Goal: Task Accomplishment & Management: Complete application form

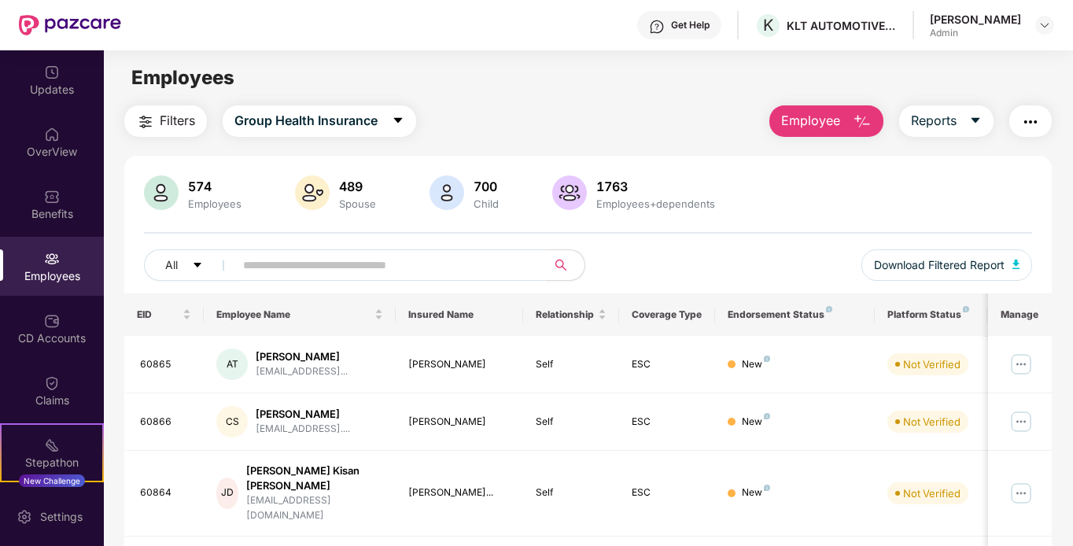
click at [286, 263] on input "text" at bounding box center [384, 265] width 282 height 24
click at [63, 374] on div "Claims" at bounding box center [52, 390] width 104 height 59
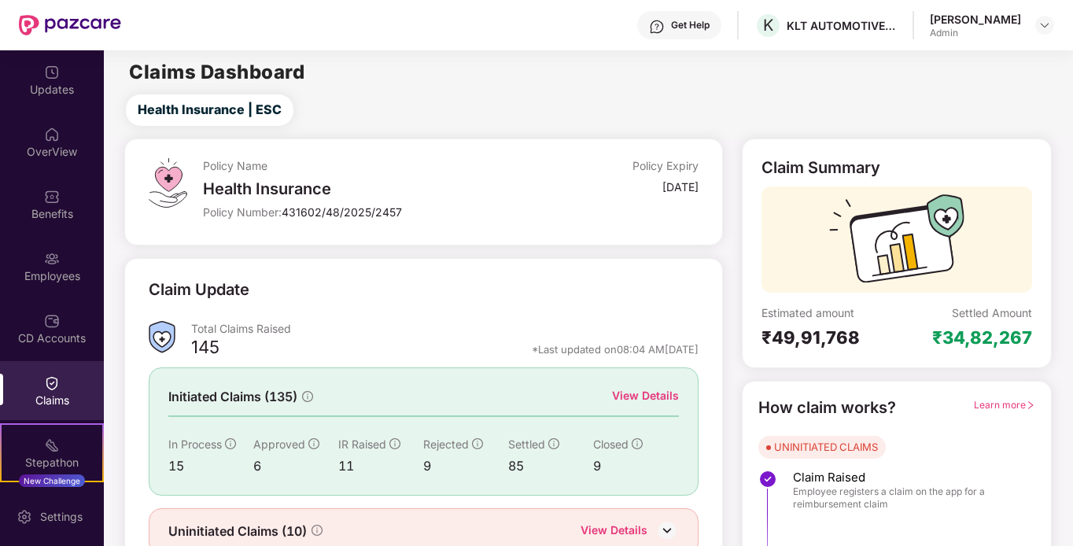
click at [191, 445] on span "In Process" at bounding box center [194, 443] width 53 height 13
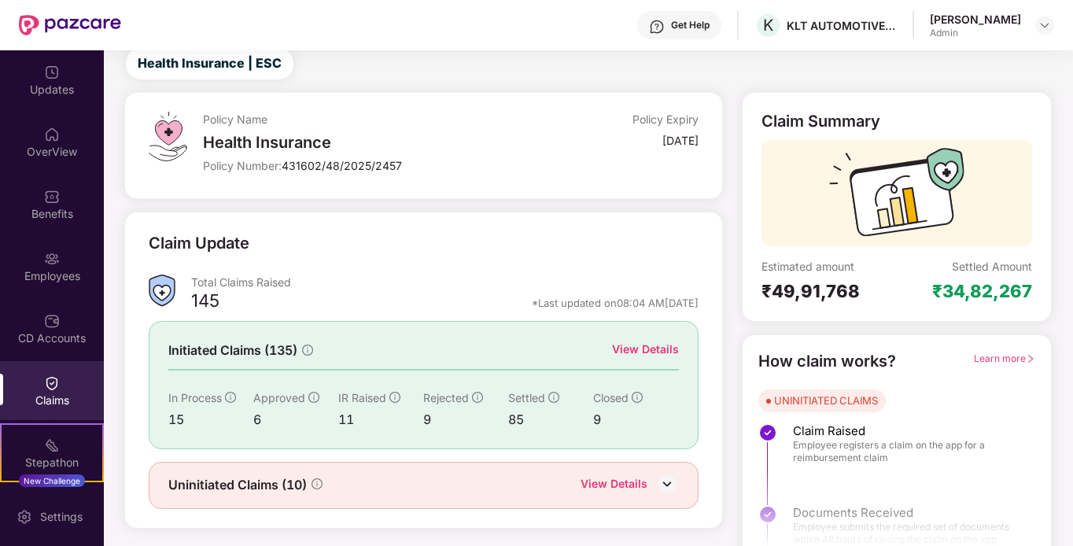
scroll to position [70, 0]
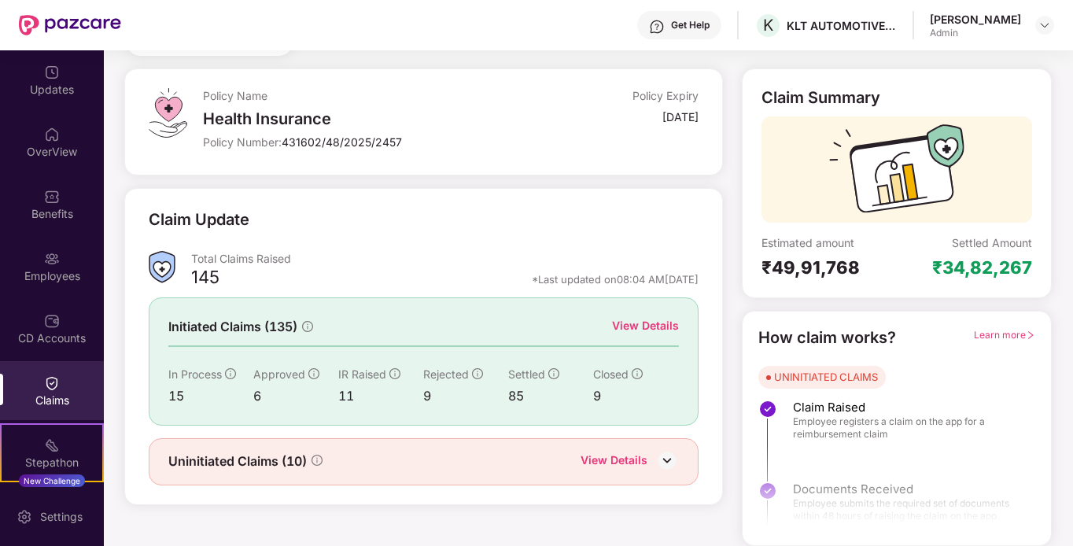
click at [661, 325] on div "View Details" at bounding box center [645, 325] width 67 height 17
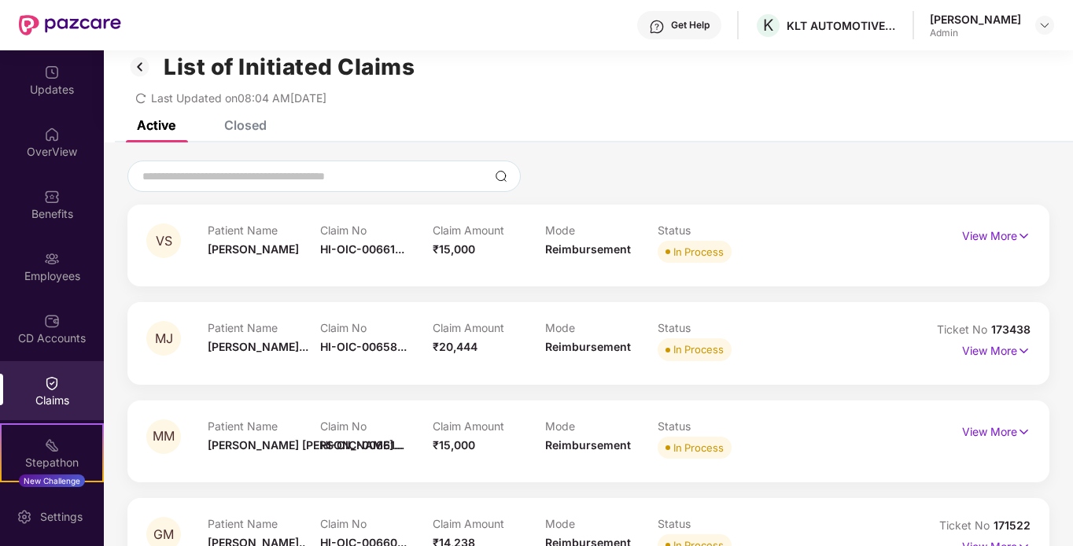
scroll to position [0, 0]
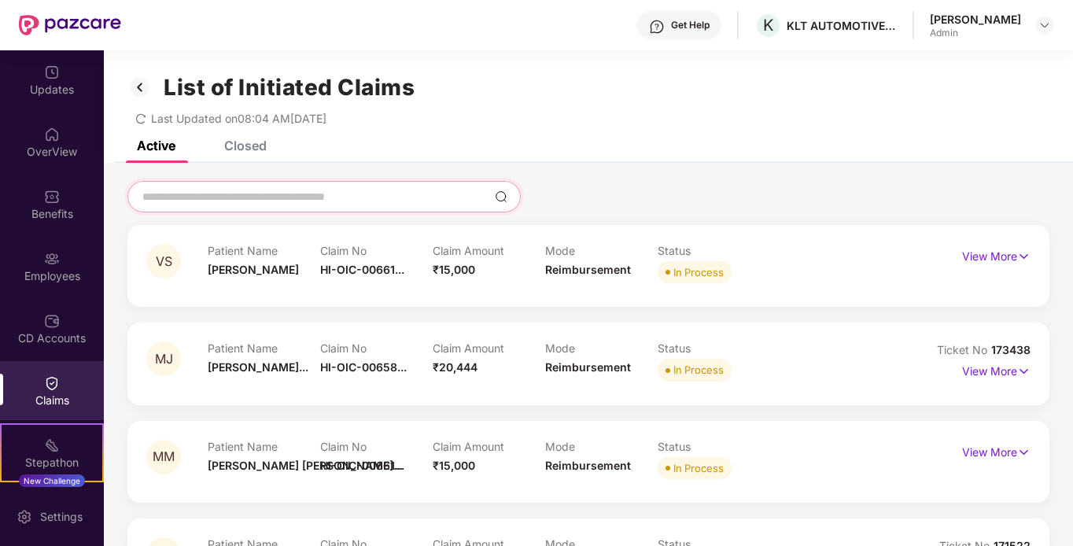
click at [285, 201] on input at bounding box center [315, 197] width 348 height 17
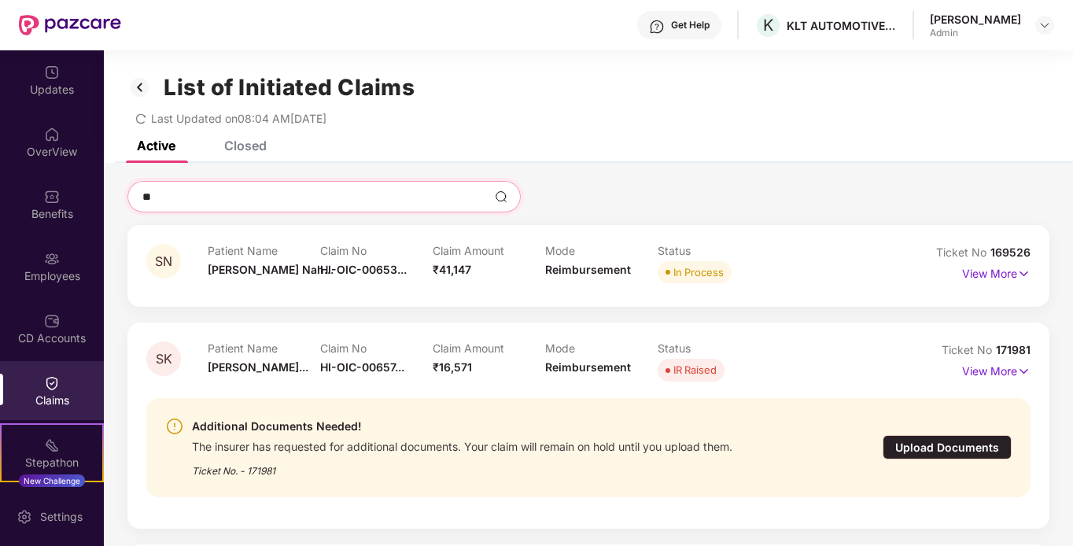
type input "*"
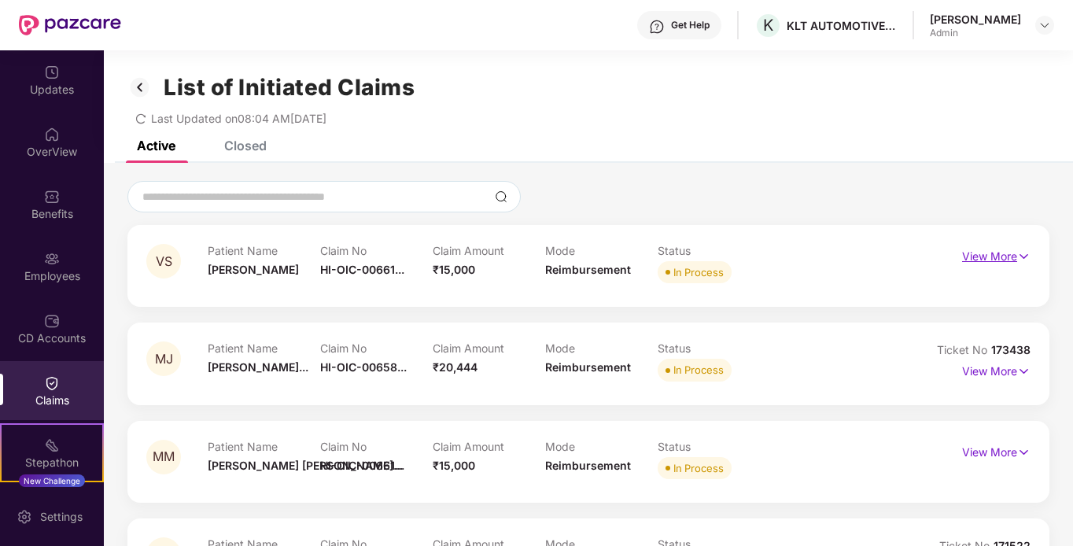
click at [1003, 251] on p "View More" at bounding box center [996, 254] width 68 height 21
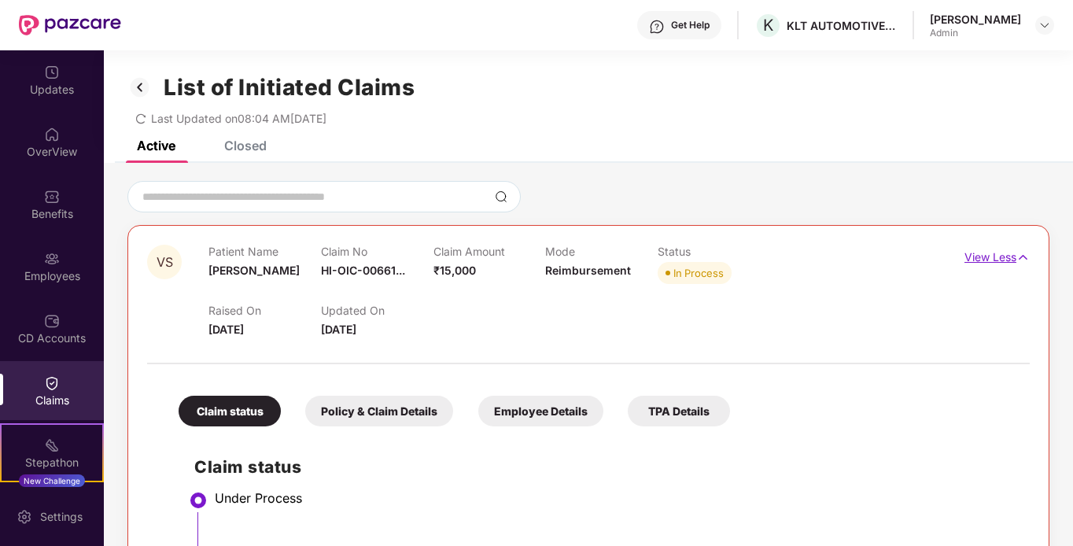
click at [1003, 251] on p "View Less" at bounding box center [996, 255] width 65 height 21
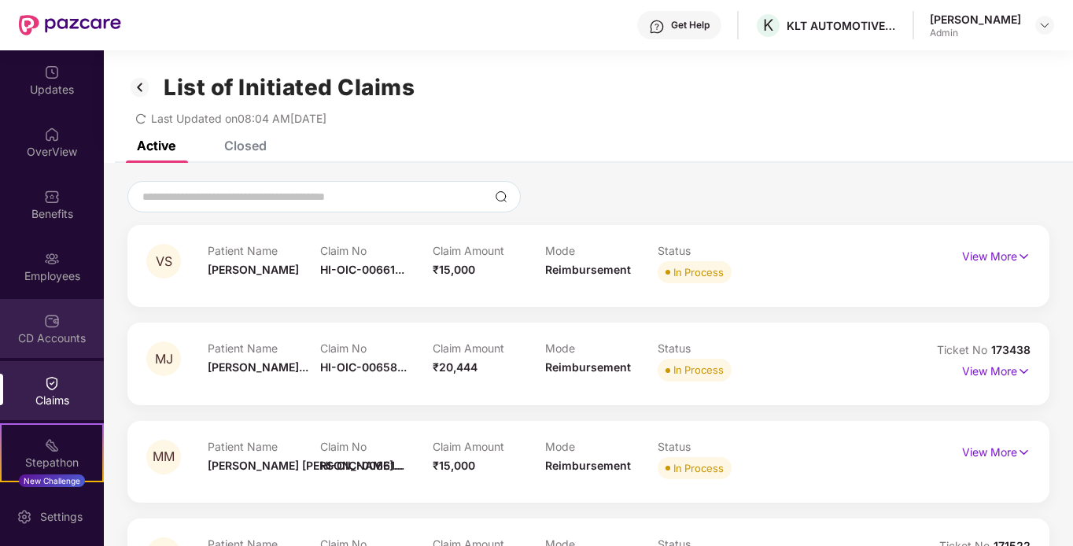
click at [32, 320] on div "CD Accounts" at bounding box center [52, 328] width 104 height 59
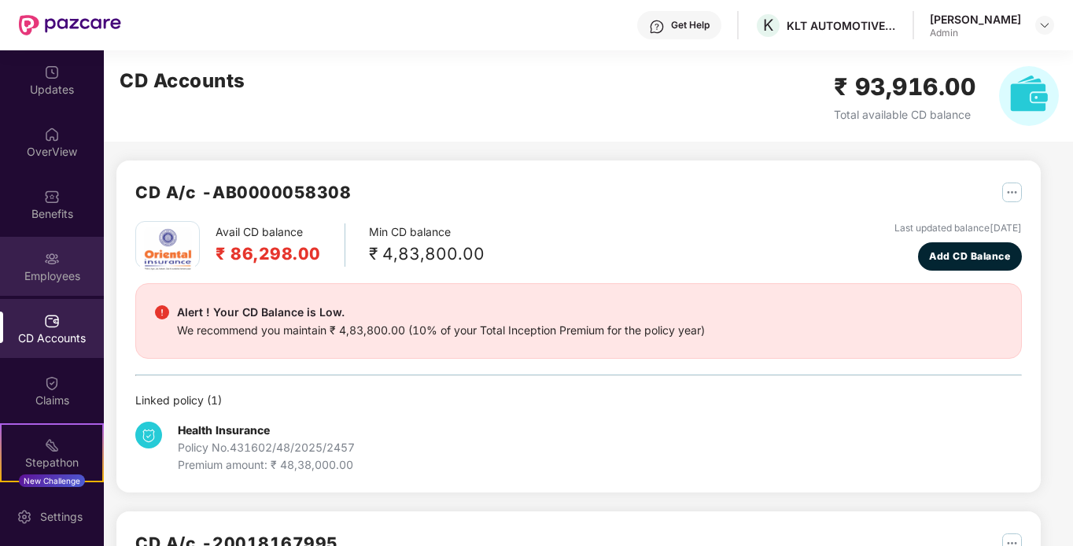
click at [48, 265] on img at bounding box center [52, 259] width 16 height 16
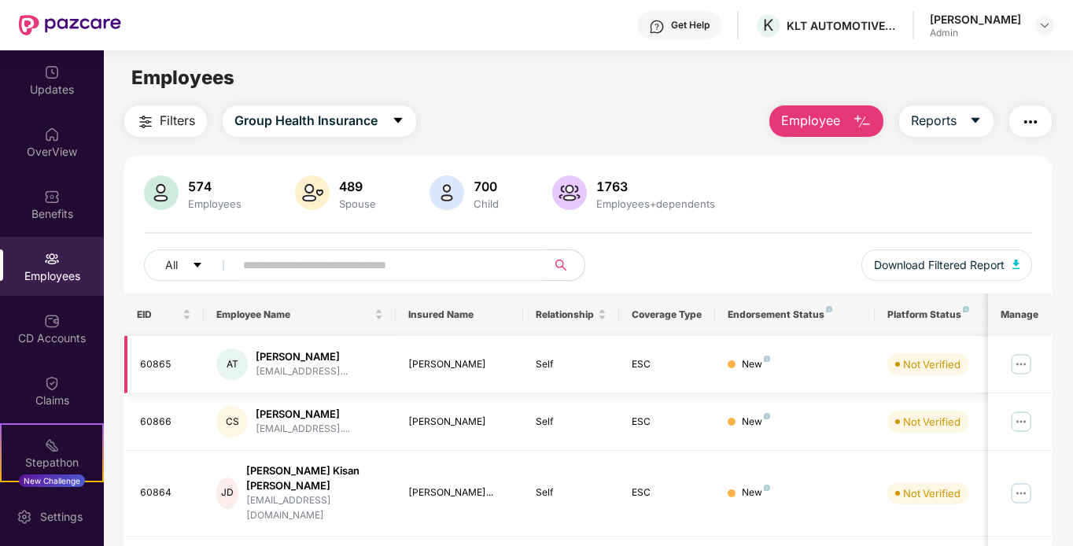
click at [157, 365] on div "60865" at bounding box center [166, 364] width 52 height 15
click at [1016, 361] on img at bounding box center [1020, 364] width 25 height 25
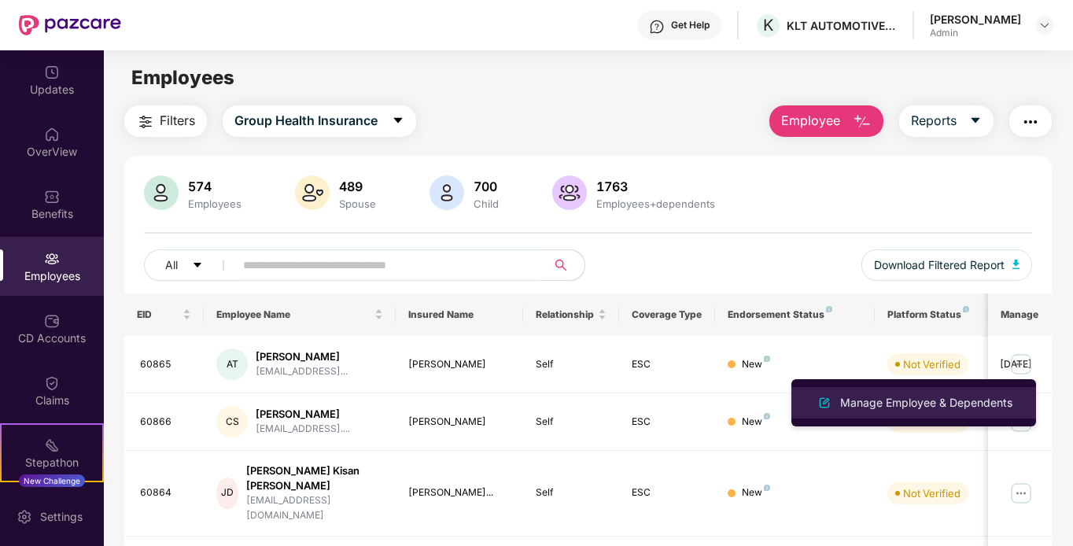
click at [950, 399] on div "Manage Employee & Dependents" at bounding box center [926, 402] width 179 height 17
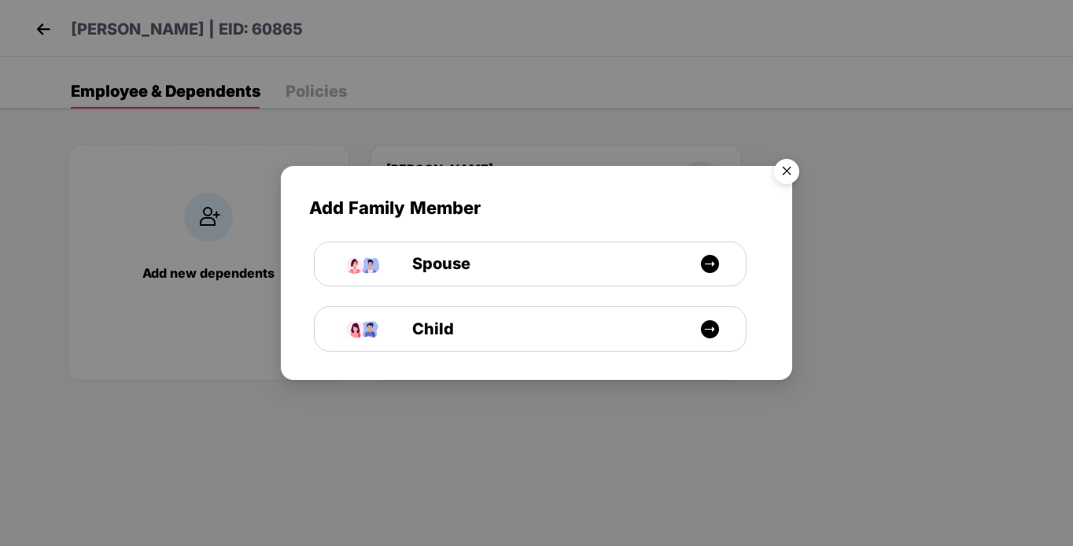
click at [791, 164] on img "Close" at bounding box center [787, 174] width 44 height 44
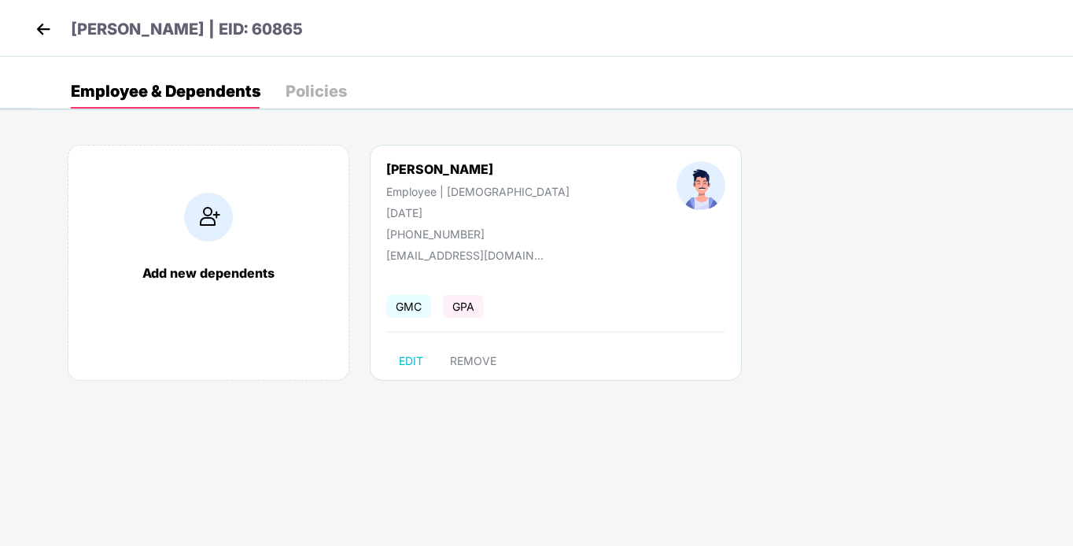
click at [312, 87] on div "Policies" at bounding box center [316, 91] width 61 height 16
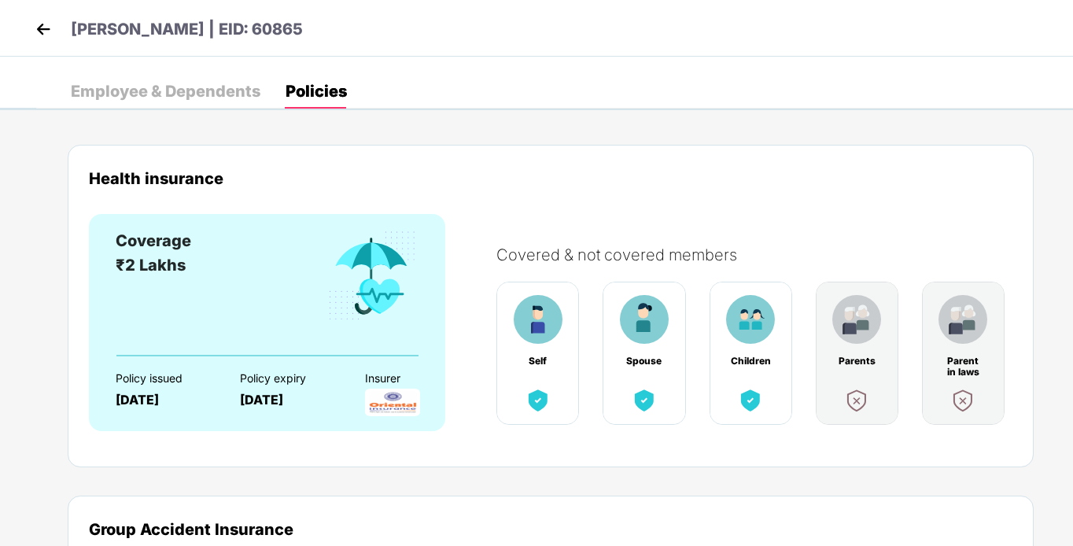
click at [45, 29] on img at bounding box center [43, 29] width 24 height 24
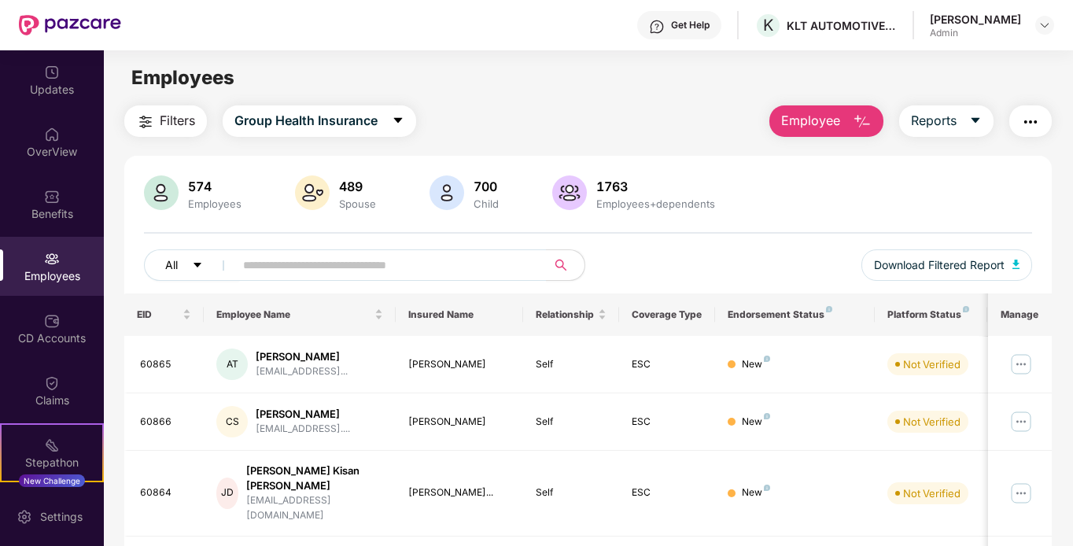
click at [202, 263] on icon "caret-down" at bounding box center [197, 265] width 11 height 11
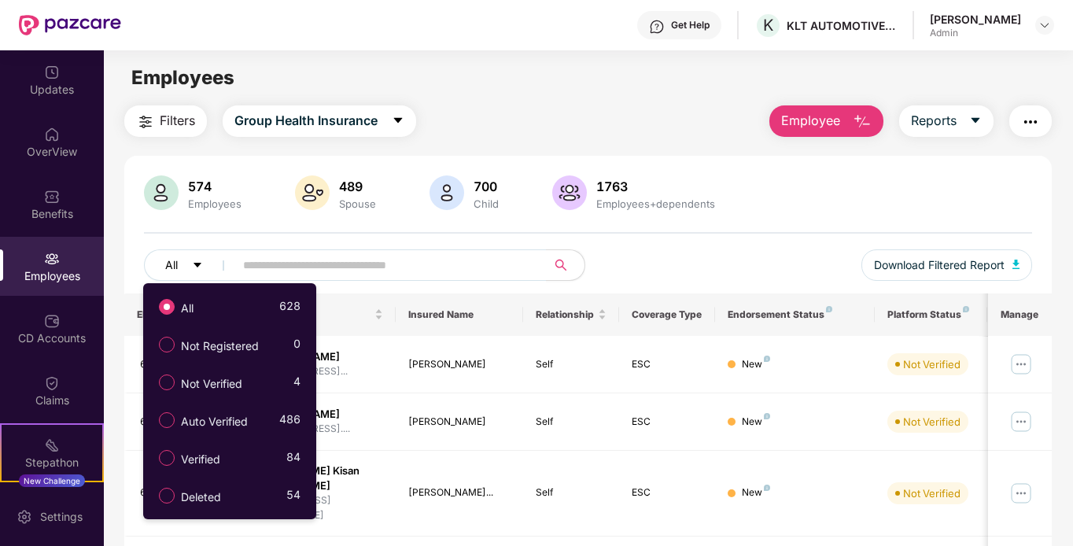
click at [202, 264] on icon "caret-down" at bounding box center [197, 265] width 11 height 11
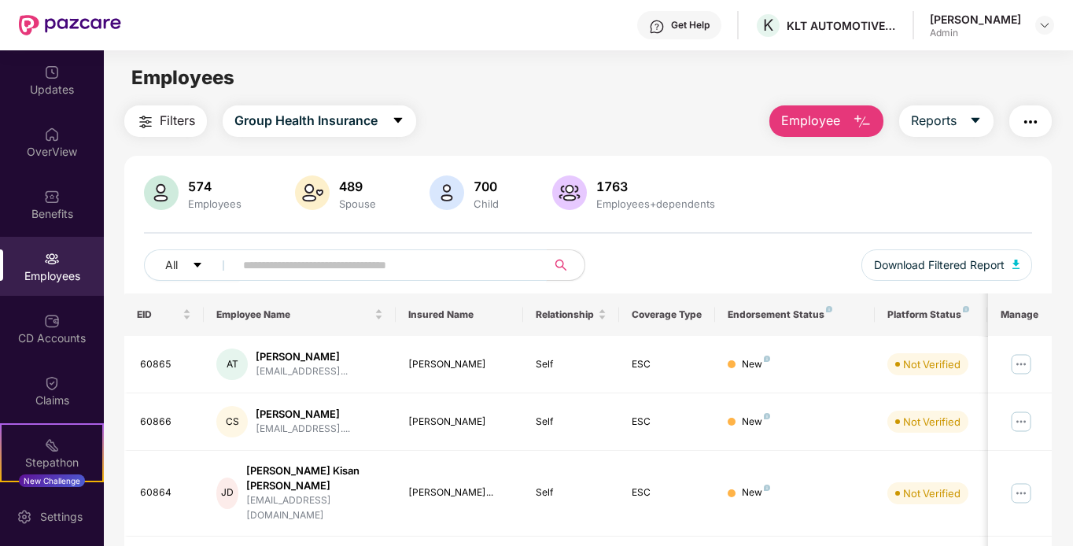
click at [375, 275] on input "text" at bounding box center [384, 265] width 282 height 24
click at [976, 125] on icon "caret-down" at bounding box center [975, 120] width 13 height 13
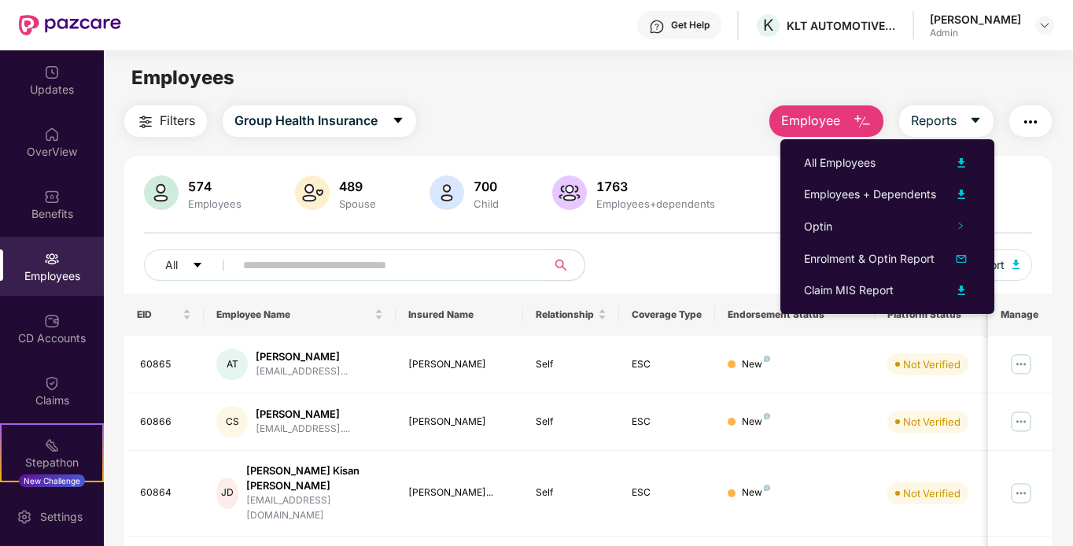
click at [724, 183] on div "574 Employees 489 Spouse 700 Child 1763 Employees+dependents" at bounding box center [588, 194] width 889 height 38
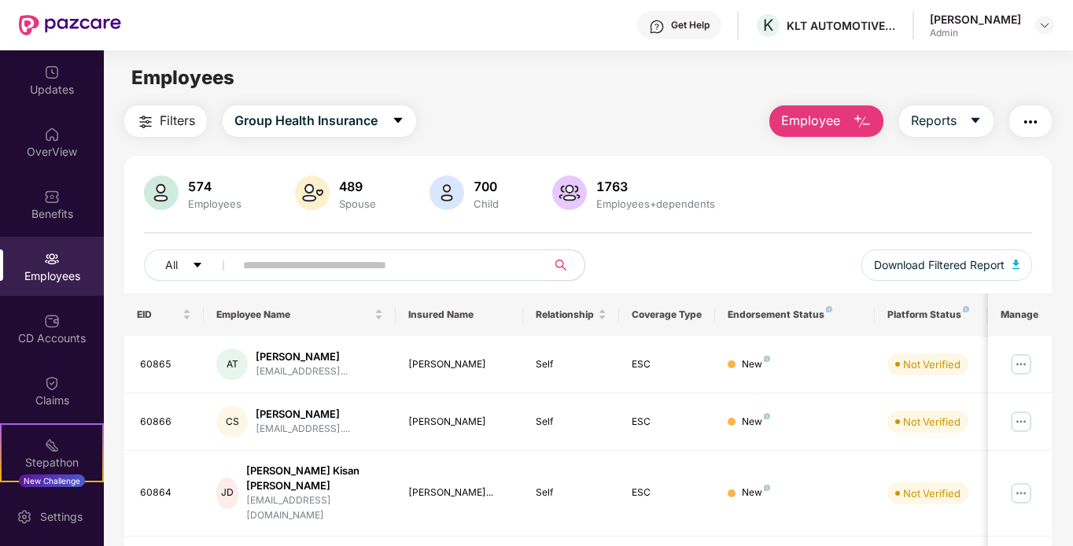
click at [1042, 126] on button "button" at bounding box center [1030, 120] width 42 height 31
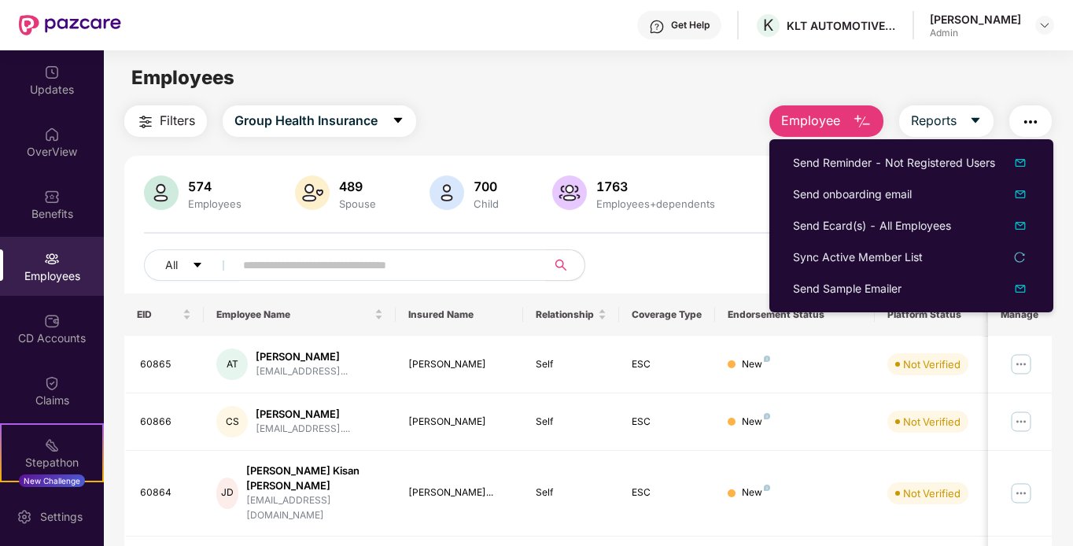
click at [671, 132] on div "Filters Group Health Insurance Employee Reports" at bounding box center [588, 120] width 928 height 31
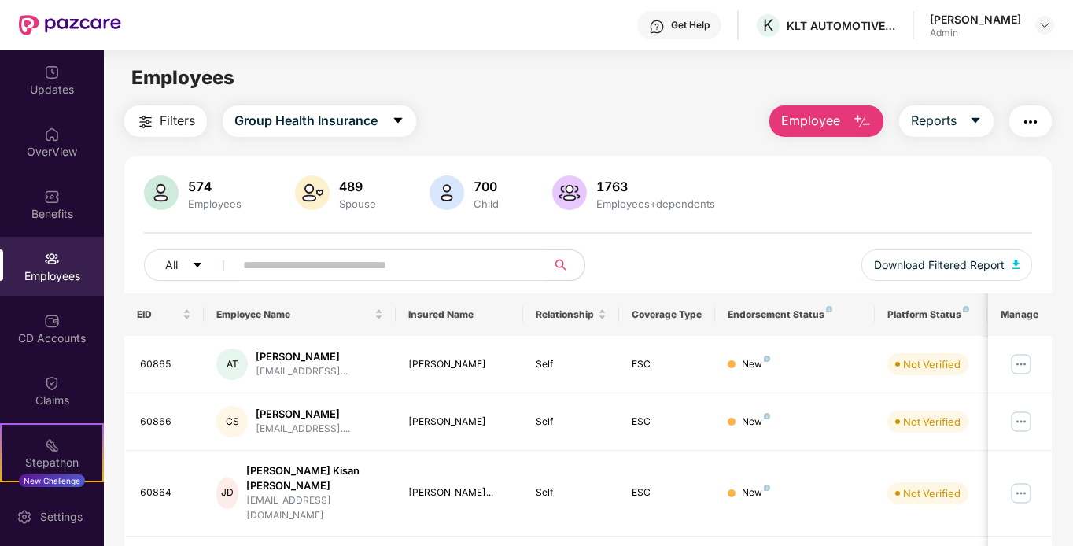
click at [1022, 120] on button "button" at bounding box center [1030, 120] width 42 height 31
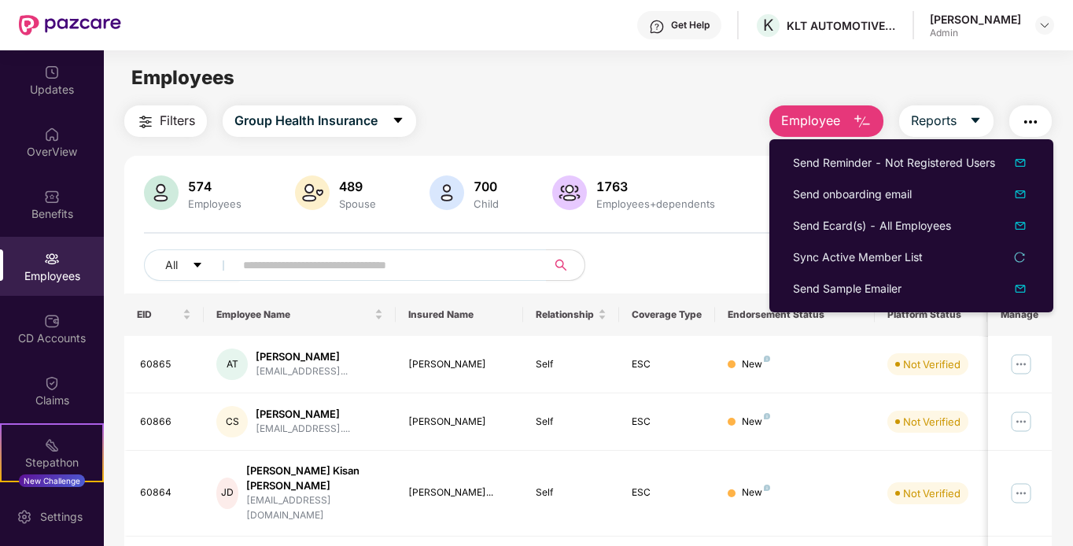
click at [687, 120] on div "Filters Group Health Insurance Employee Reports" at bounding box center [588, 120] width 928 height 31
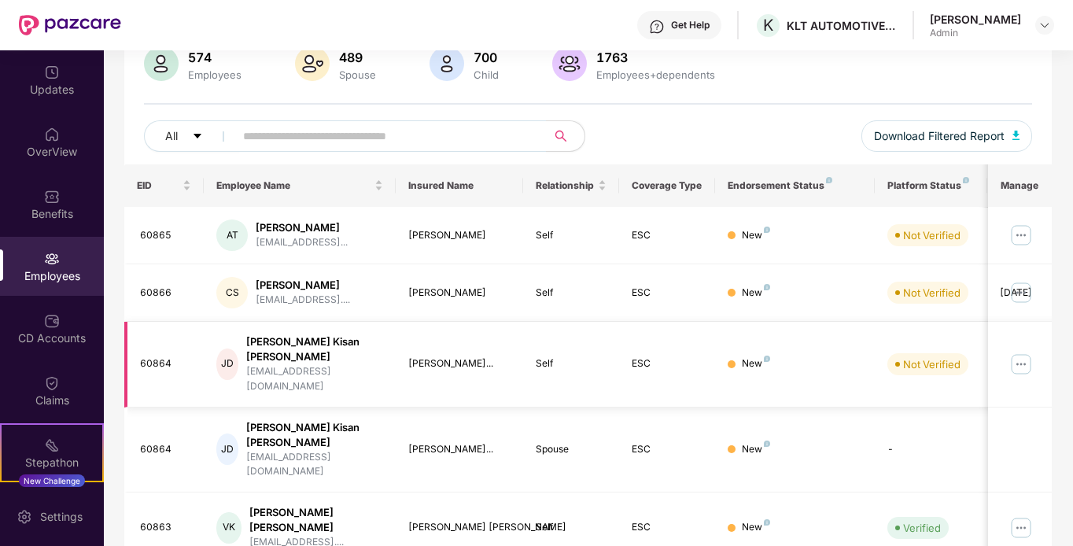
scroll to position [157, 0]
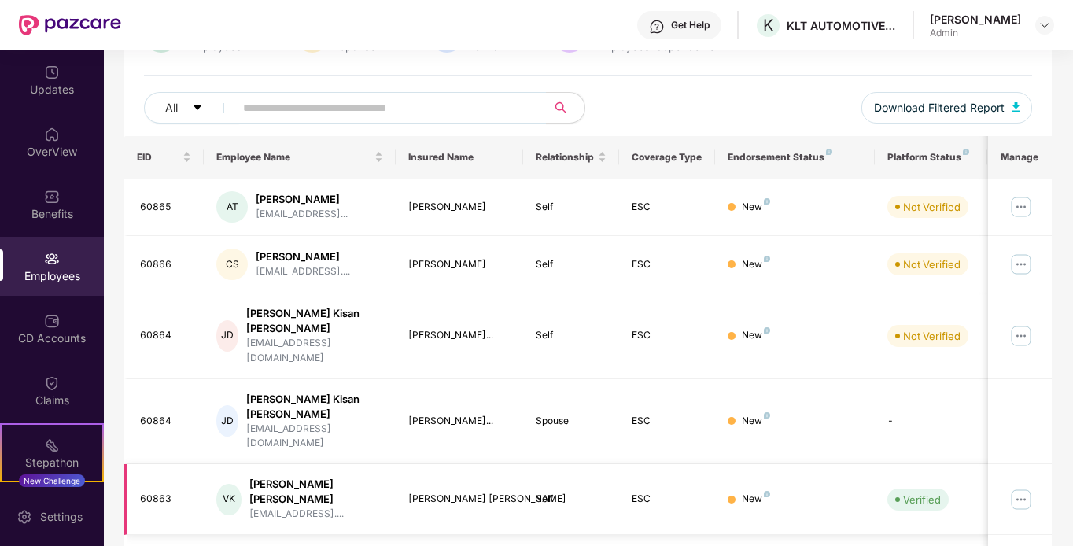
click at [1016, 487] on img at bounding box center [1020, 499] width 25 height 25
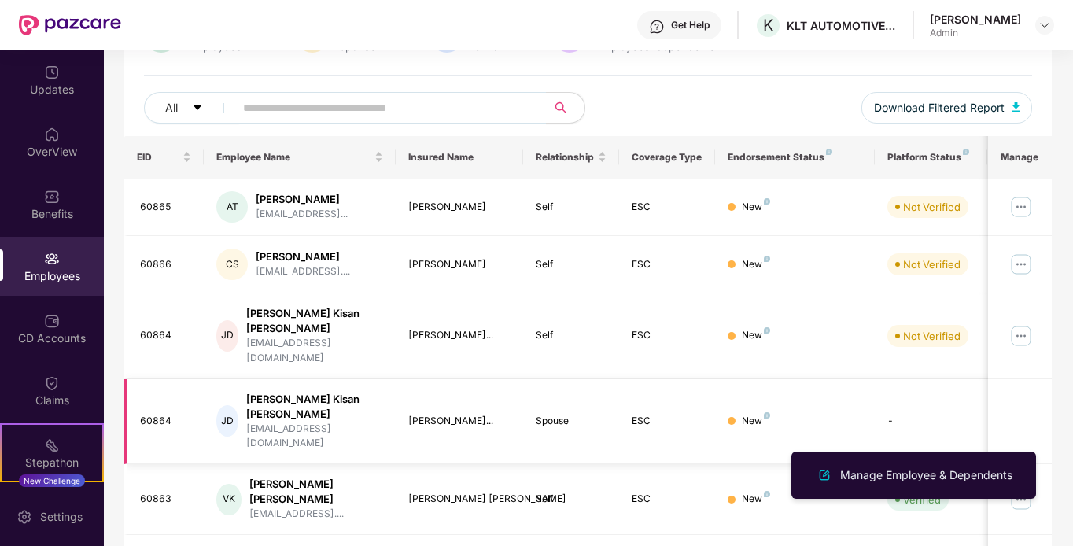
click at [879, 379] on td "-" at bounding box center [931, 422] width 112 height 86
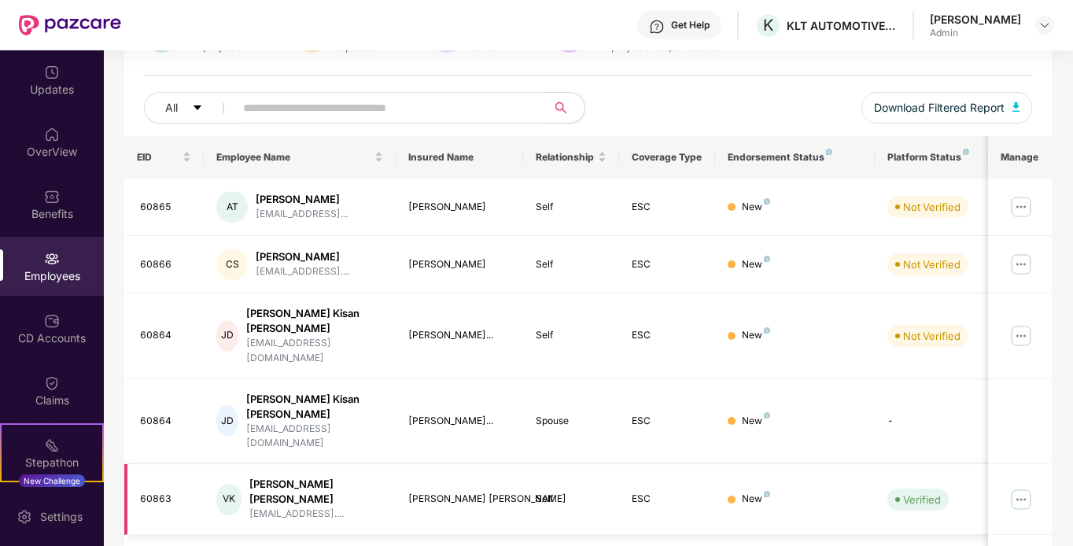
click at [1023, 487] on img at bounding box center [1020, 499] width 25 height 25
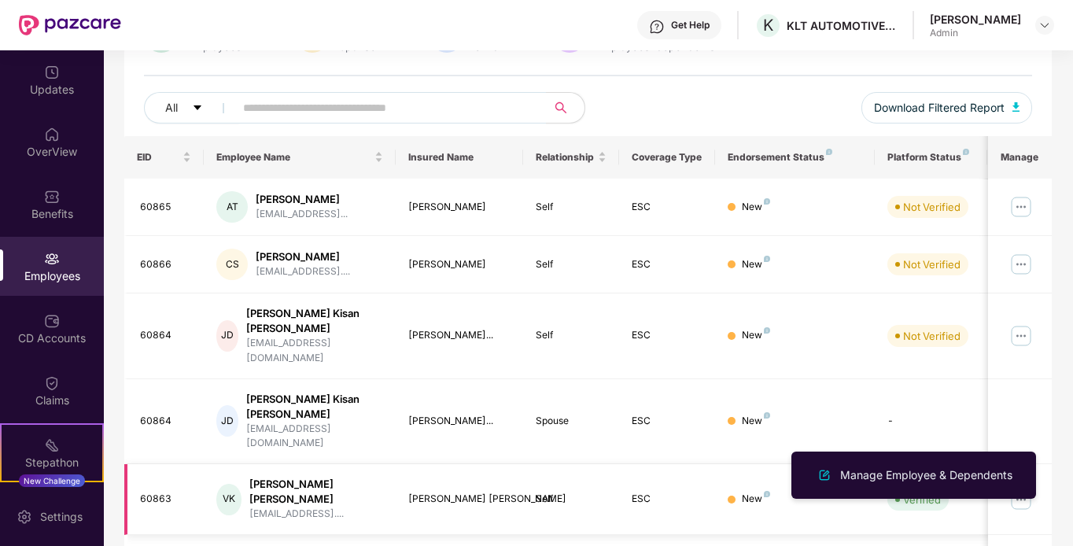
click at [1023, 487] on img at bounding box center [1020, 499] width 25 height 25
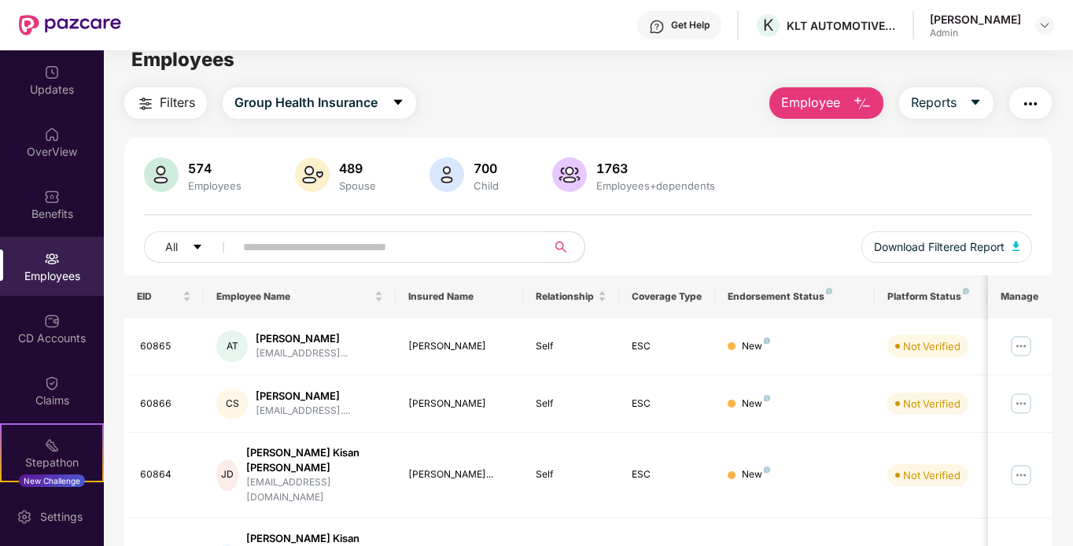
scroll to position [0, 0]
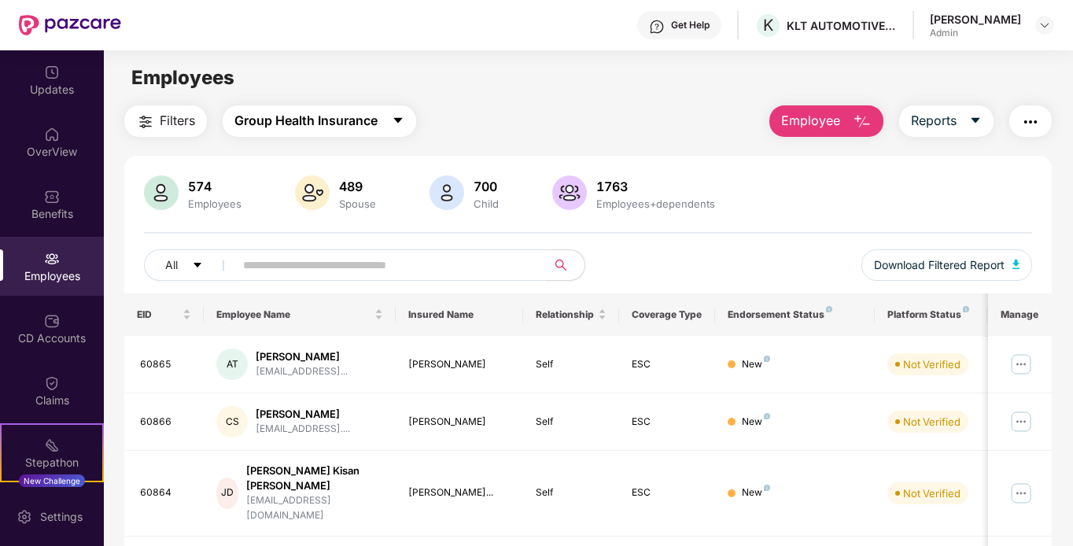
click at [276, 127] on span "Group Health Insurance" at bounding box center [305, 121] width 143 height 20
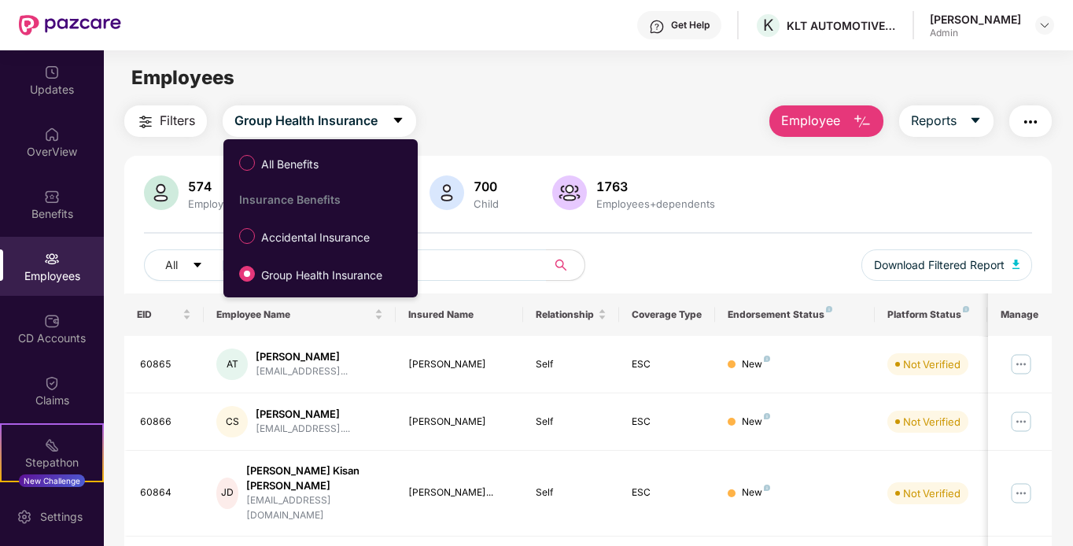
click at [476, 241] on div "574 Employees 489 Spouse 700 Child 1763 Employees+dependents All Download Filte…" at bounding box center [588, 234] width 928 height 118
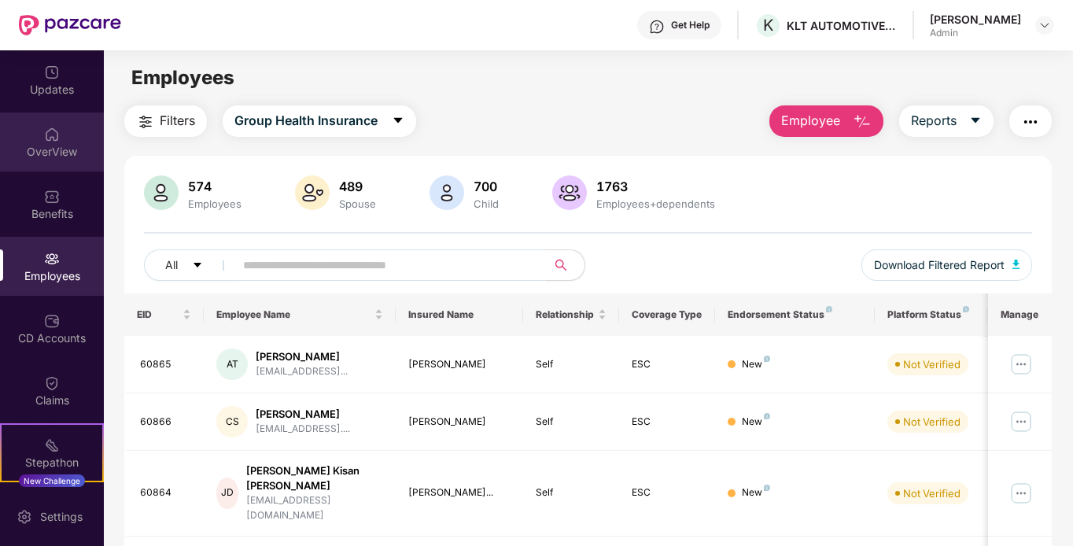
click at [57, 149] on div "OverView" at bounding box center [52, 152] width 104 height 16
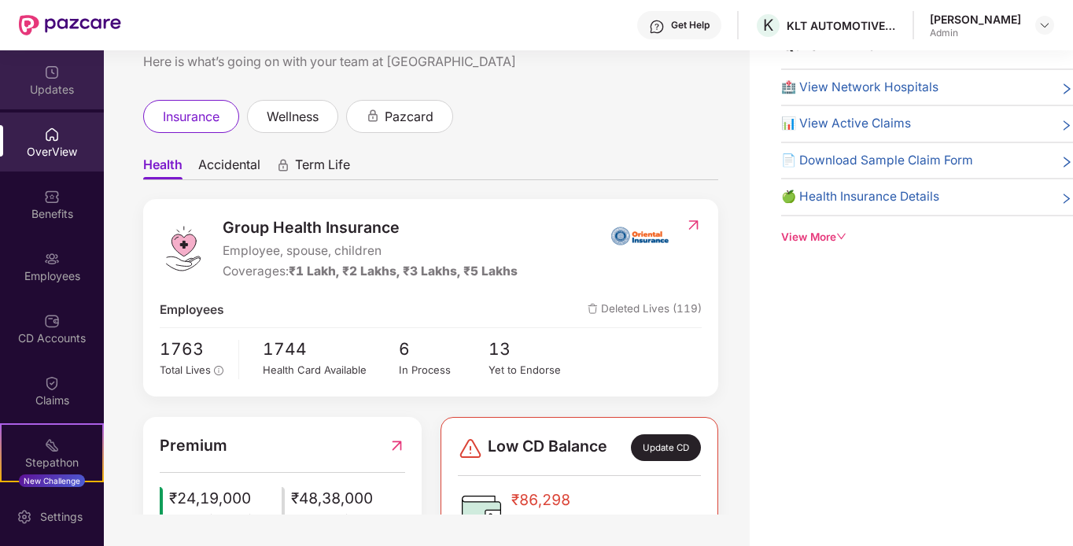
click at [44, 93] on div "Updates" at bounding box center [52, 90] width 104 height 16
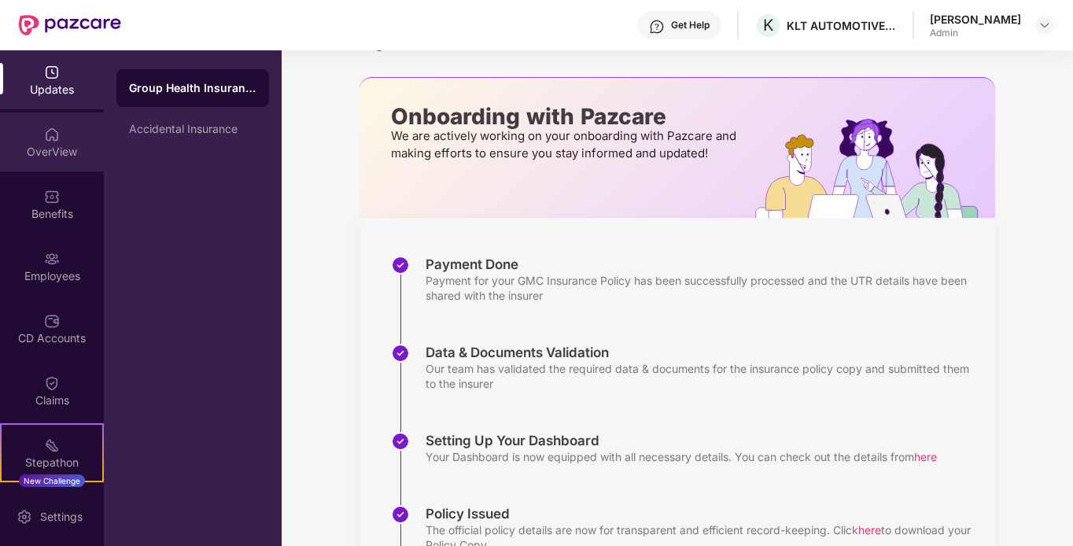
click at [42, 147] on div "OverView" at bounding box center [52, 152] width 104 height 16
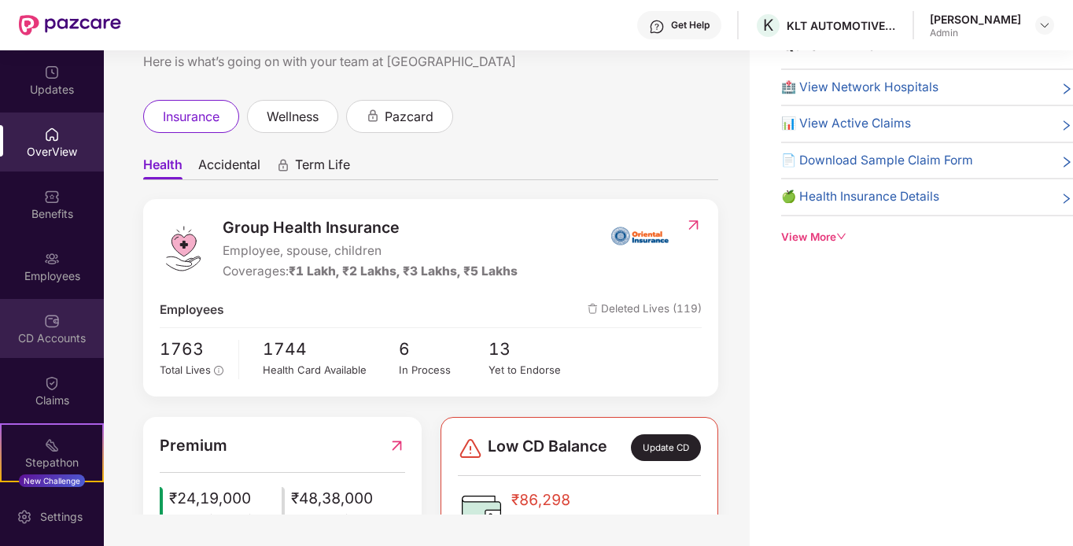
click at [59, 329] on div "CD Accounts" at bounding box center [52, 328] width 104 height 59
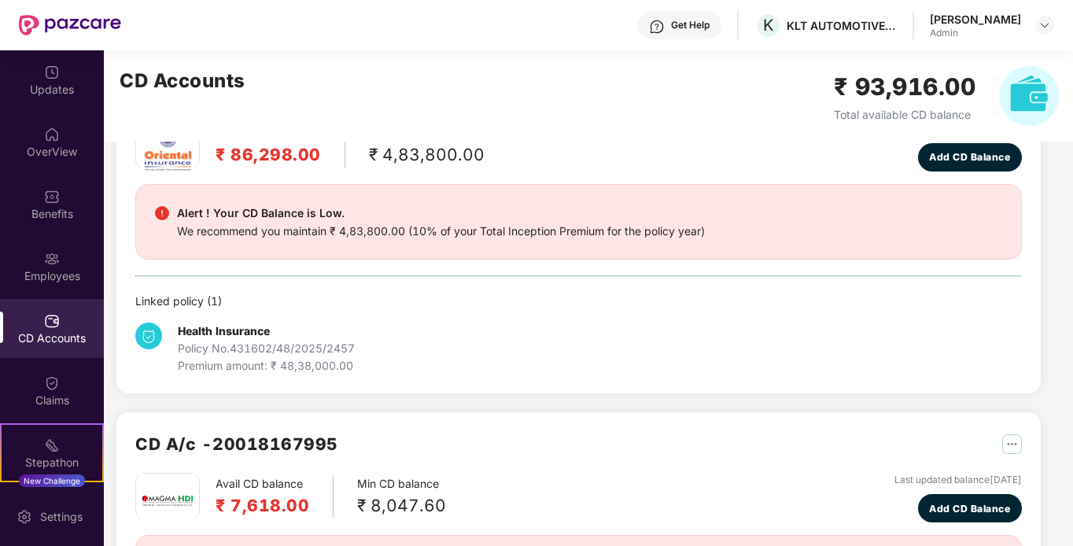
scroll to position [80, 0]
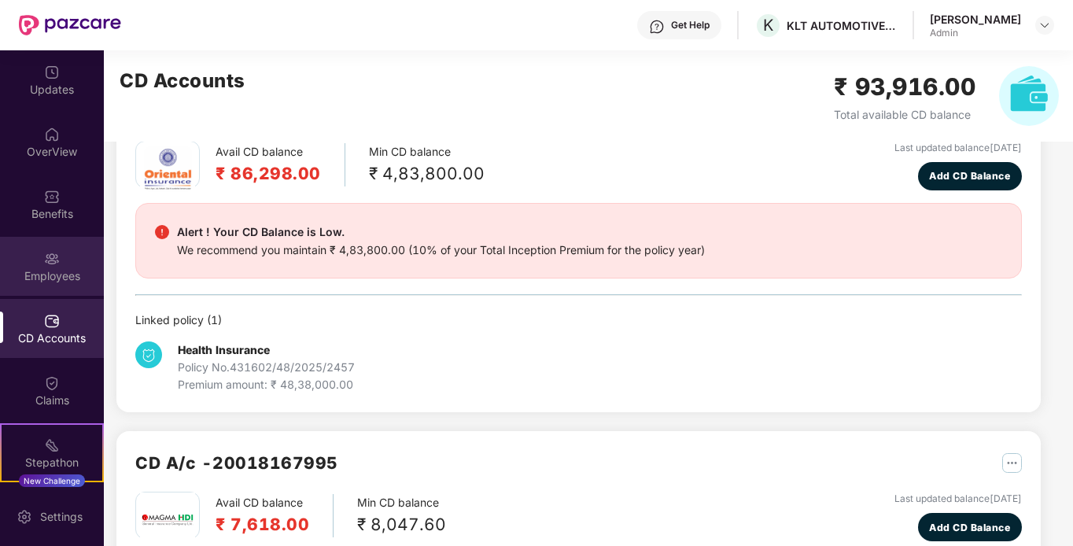
click at [57, 256] on div "Employees" at bounding box center [52, 266] width 104 height 59
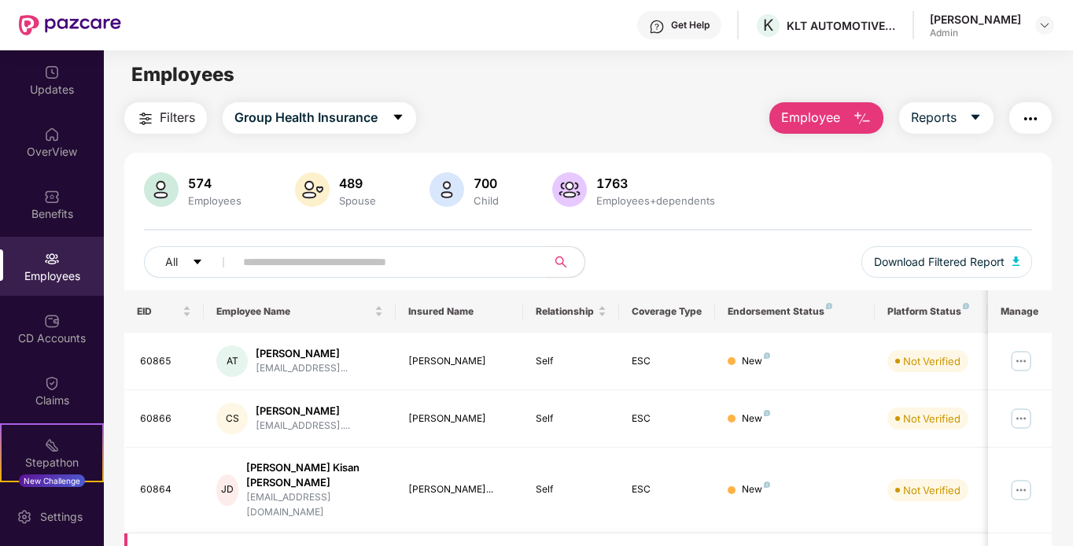
scroll to position [0, 0]
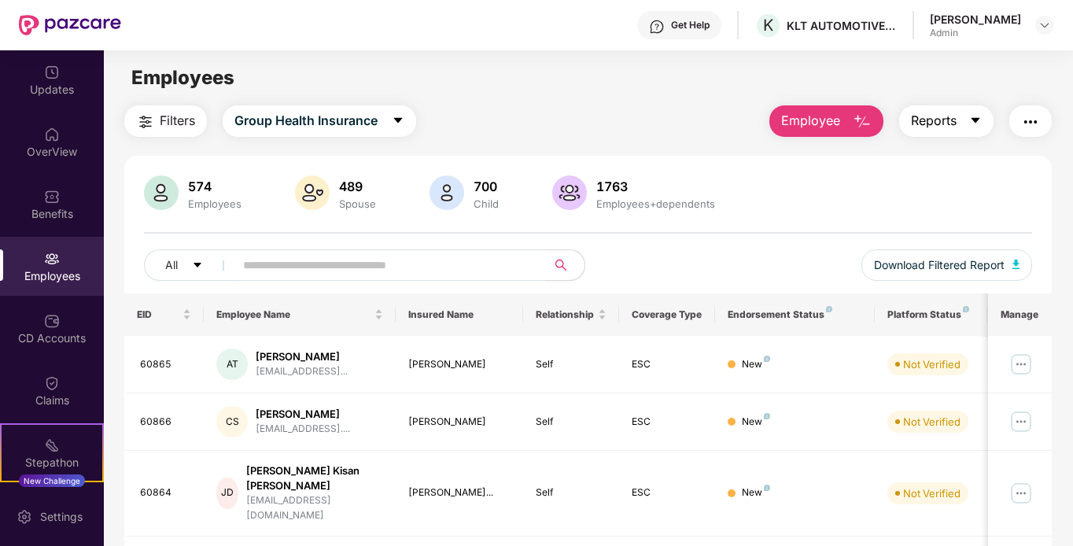
click at [977, 115] on icon "caret-down" at bounding box center [975, 120] width 13 height 13
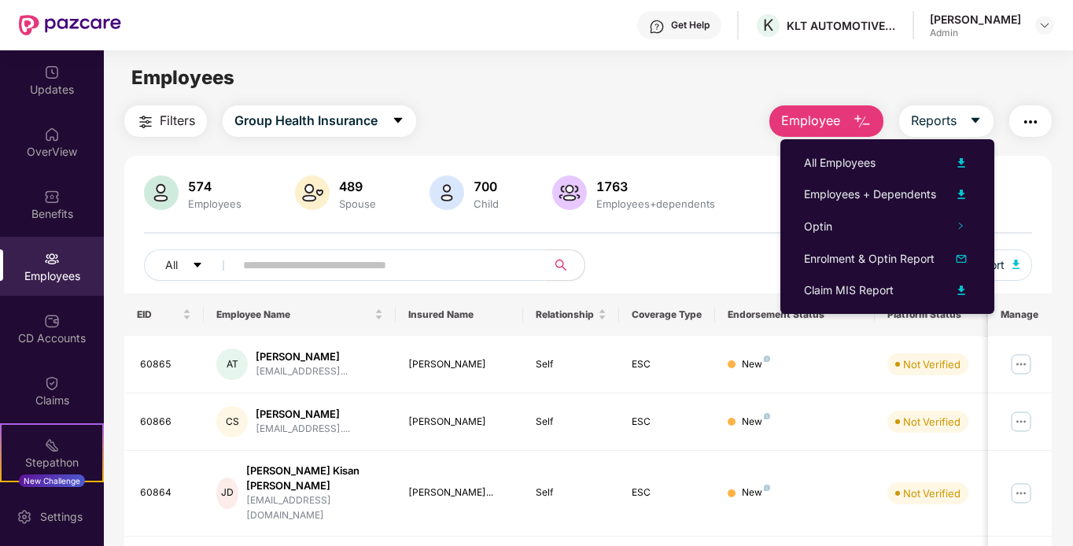
click at [695, 117] on div "Filters Group Health Insurance Employee Reports" at bounding box center [588, 120] width 928 height 31
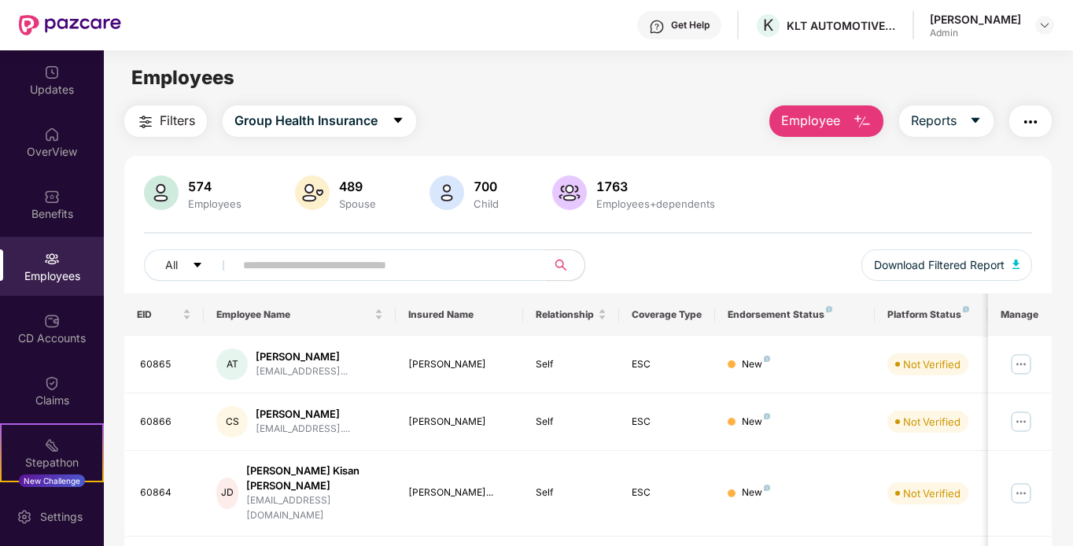
click at [1021, 123] on button "button" at bounding box center [1030, 120] width 42 height 31
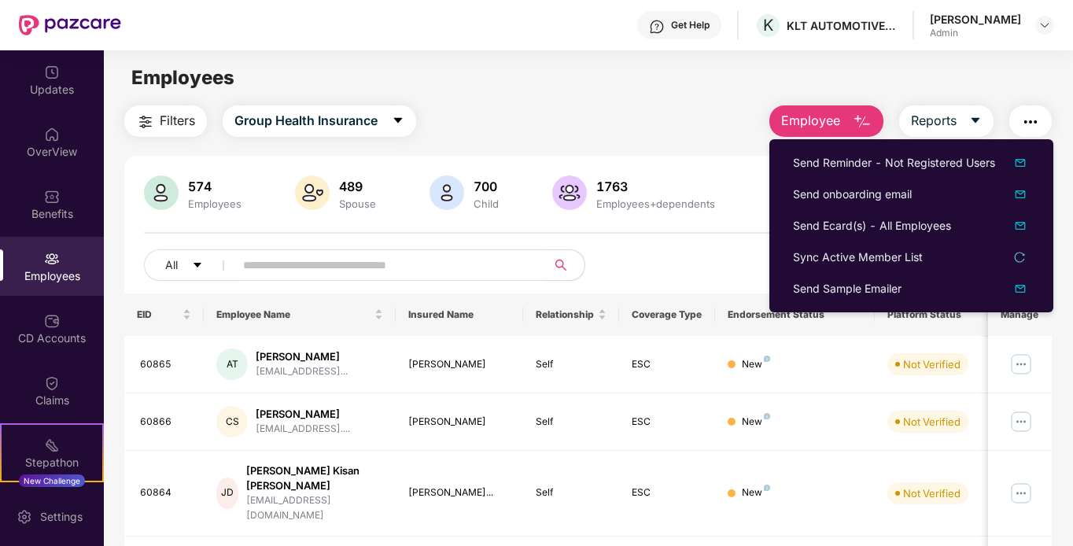
click at [1021, 123] on button "button" at bounding box center [1030, 120] width 42 height 31
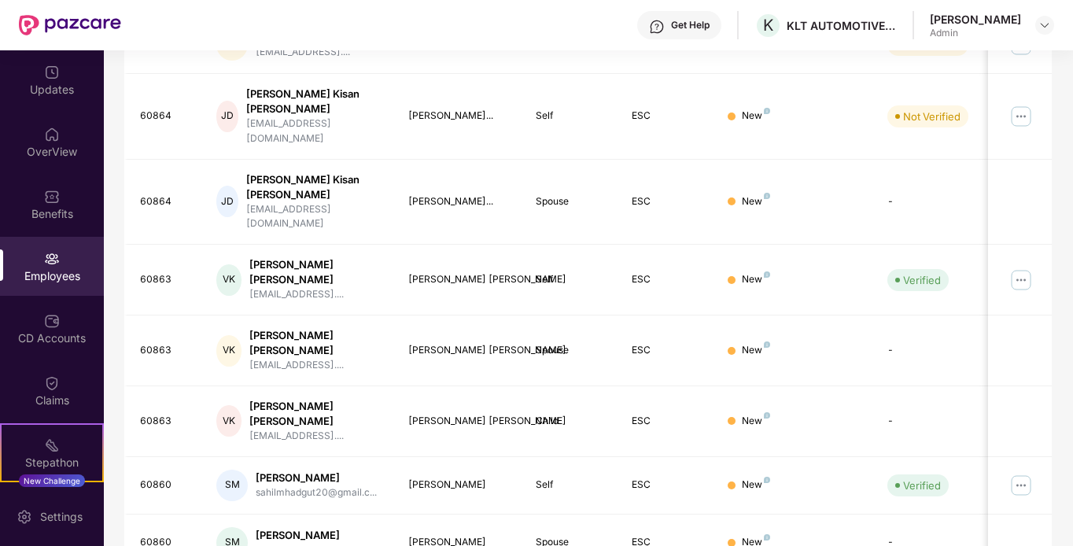
scroll to position [421, 0]
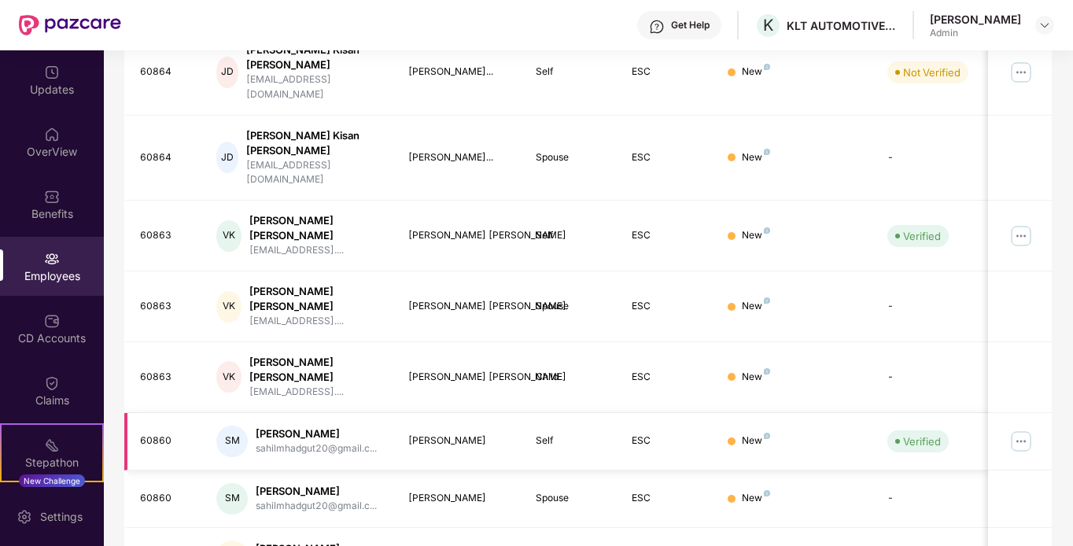
click at [1022, 429] on img at bounding box center [1020, 441] width 25 height 25
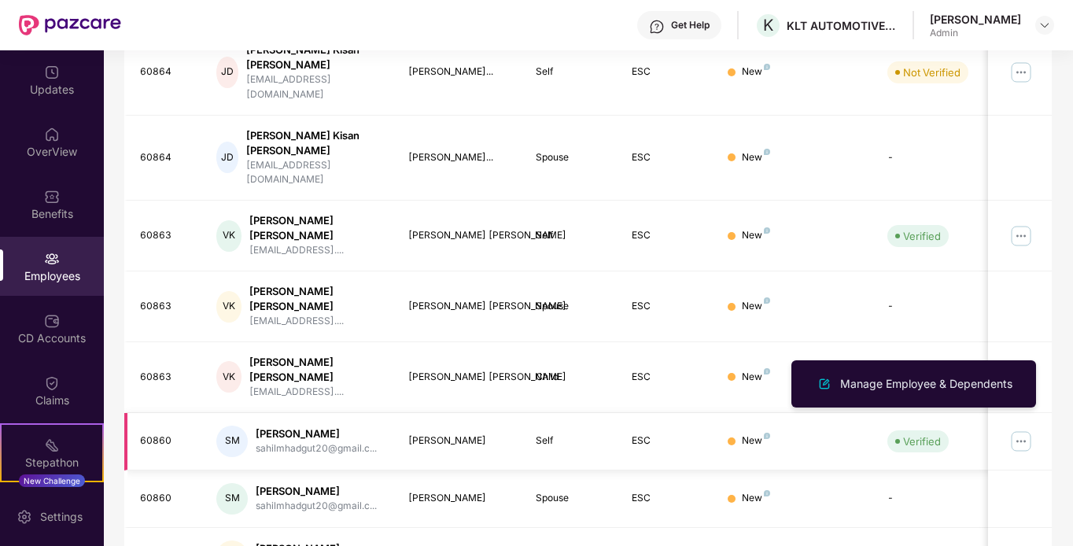
click at [1022, 429] on img at bounding box center [1020, 441] width 25 height 25
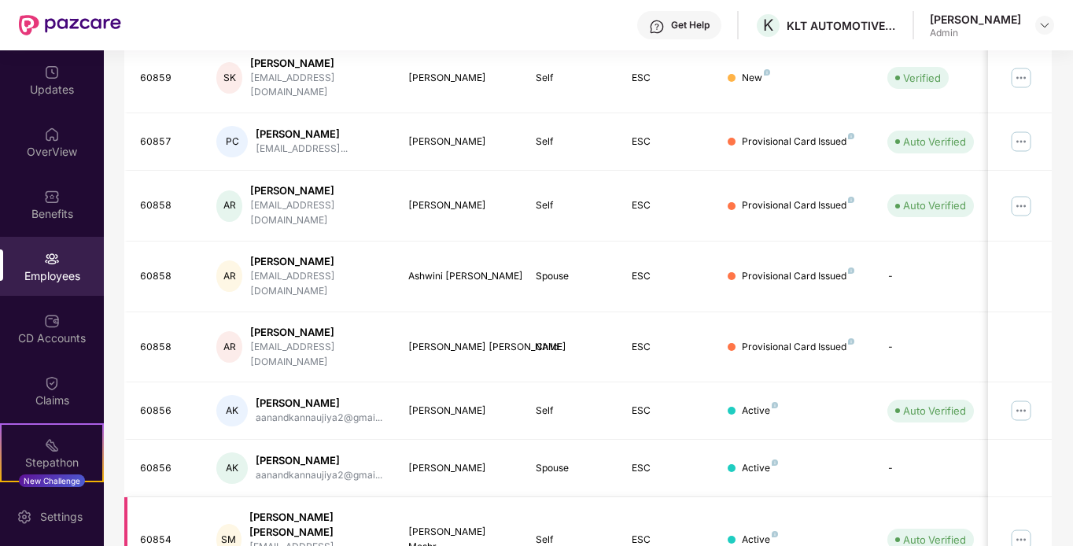
click at [1029, 527] on img at bounding box center [1020, 539] width 25 height 25
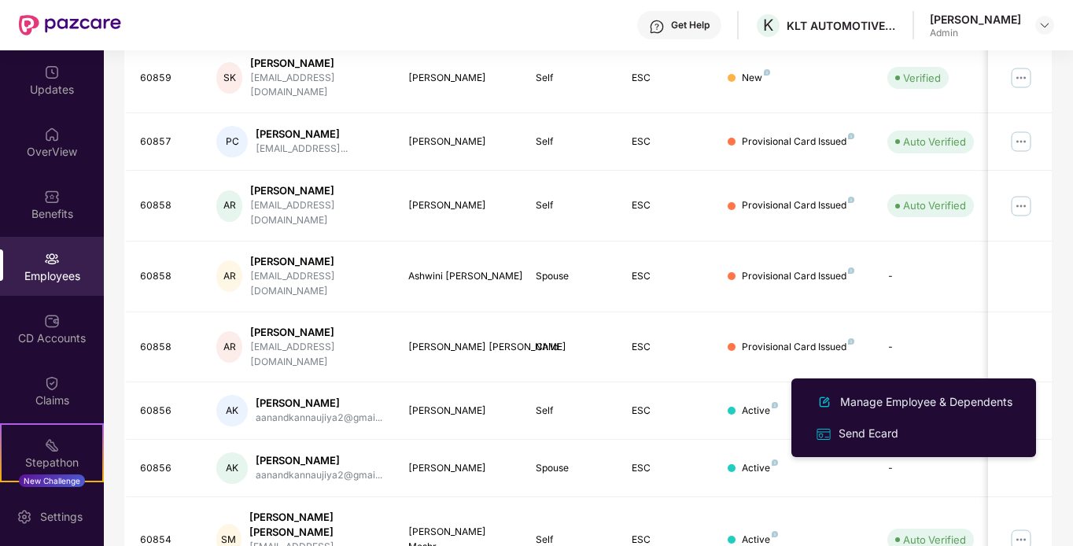
click at [462, 520] on div "EID Employee Name Insured Name Relationship Coverage Type Endorsement Status Pl…" at bounding box center [588, 256] width 928 height 767
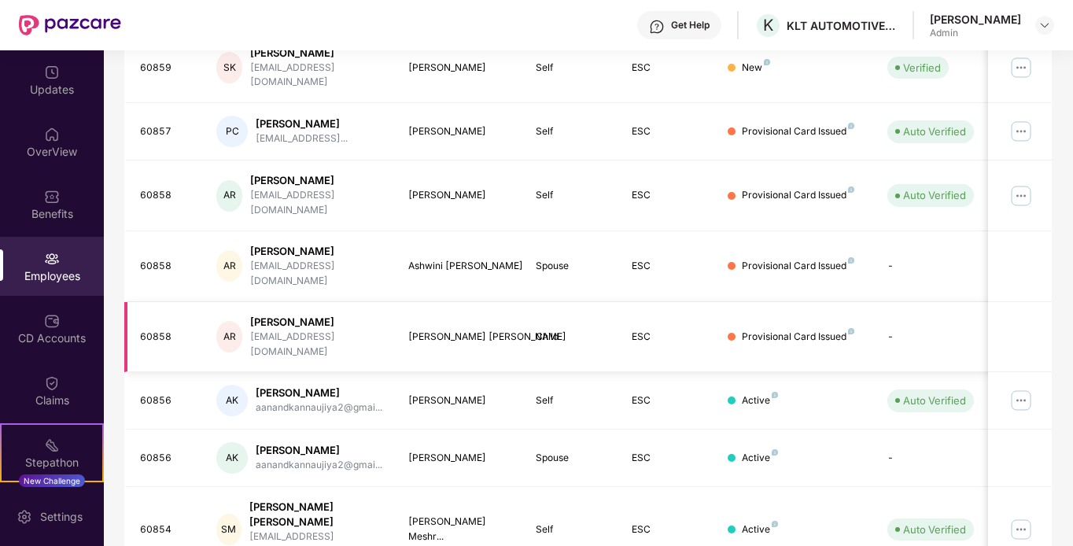
scroll to position [434, 0]
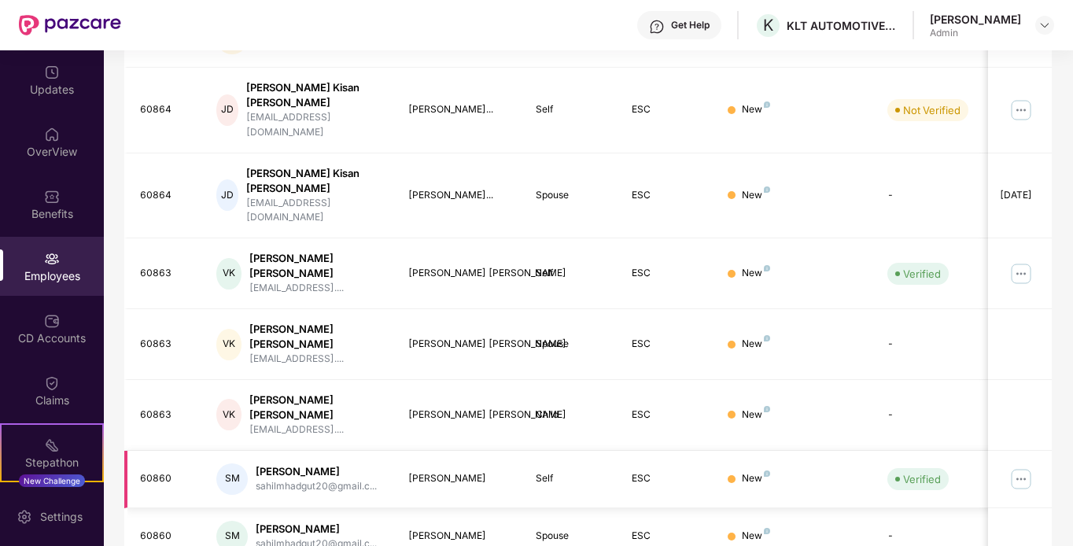
scroll to position [421, 0]
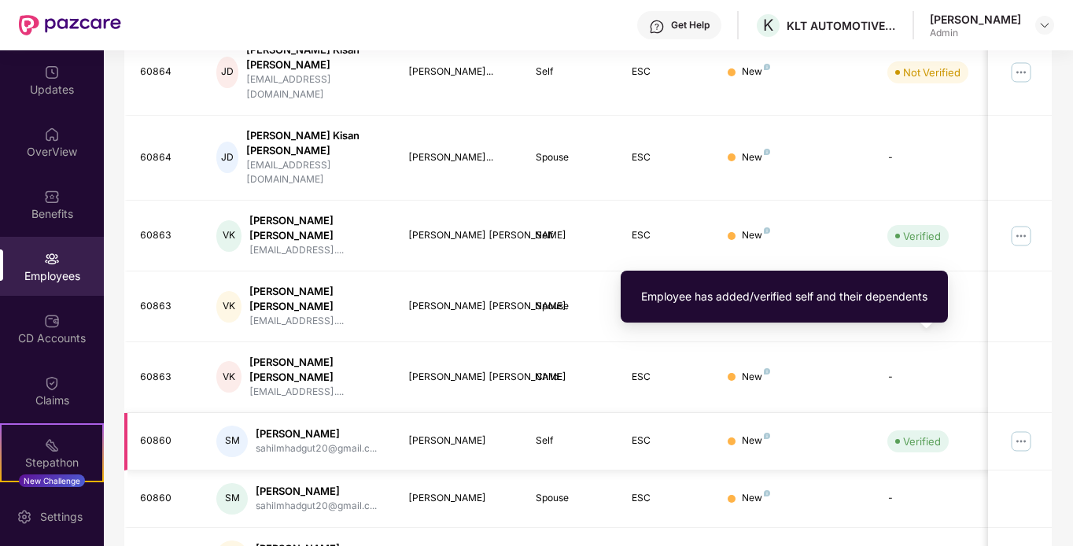
click at [915, 433] on div "Verified" at bounding box center [922, 441] width 38 height 16
click at [859, 293] on div "Employee has added/verified self and their dependents" at bounding box center [784, 296] width 286 height 17
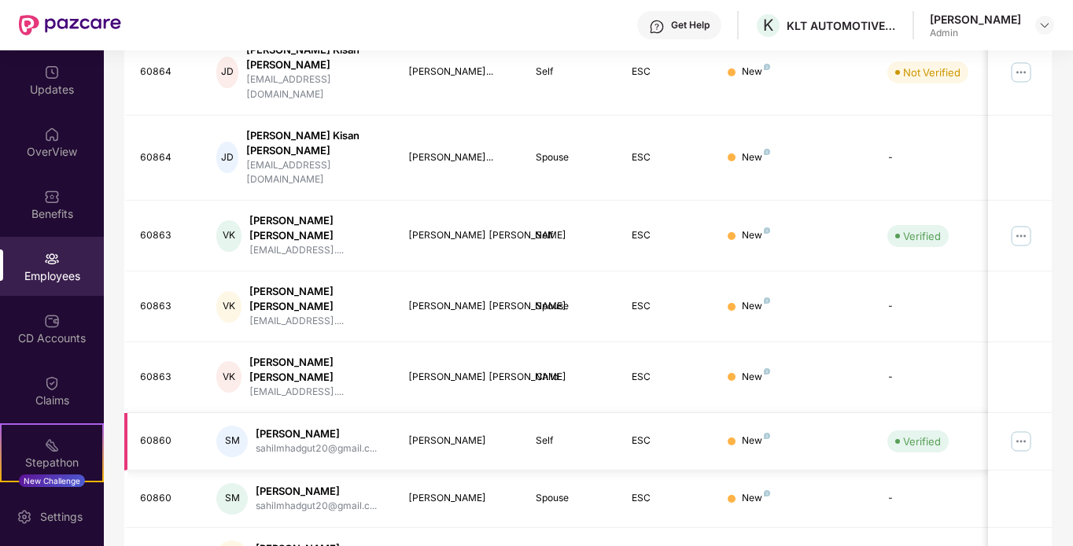
click at [1021, 429] on img at bounding box center [1020, 441] width 25 height 25
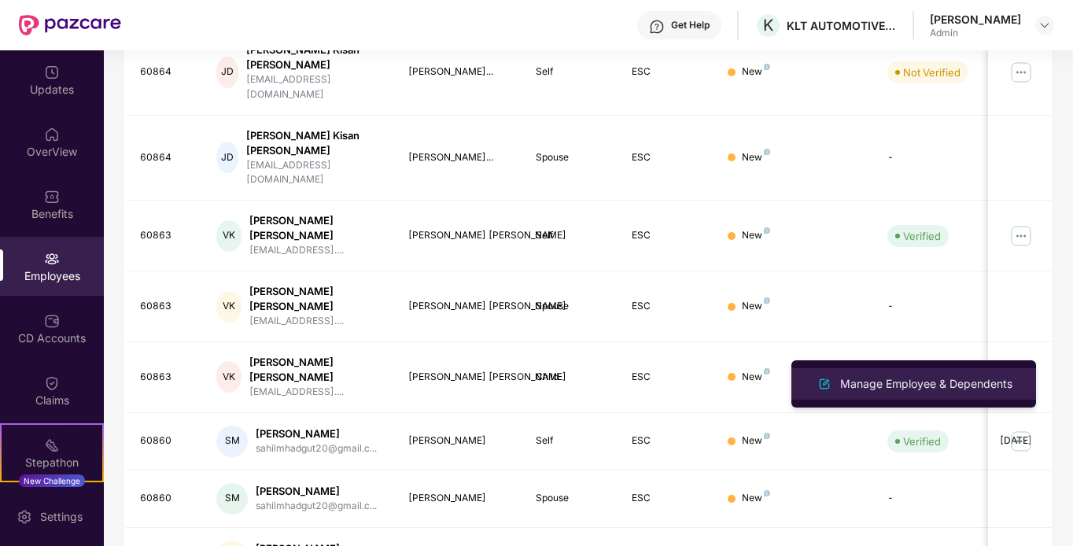
click at [964, 379] on div "Manage Employee & Dependents" at bounding box center [926, 383] width 179 height 17
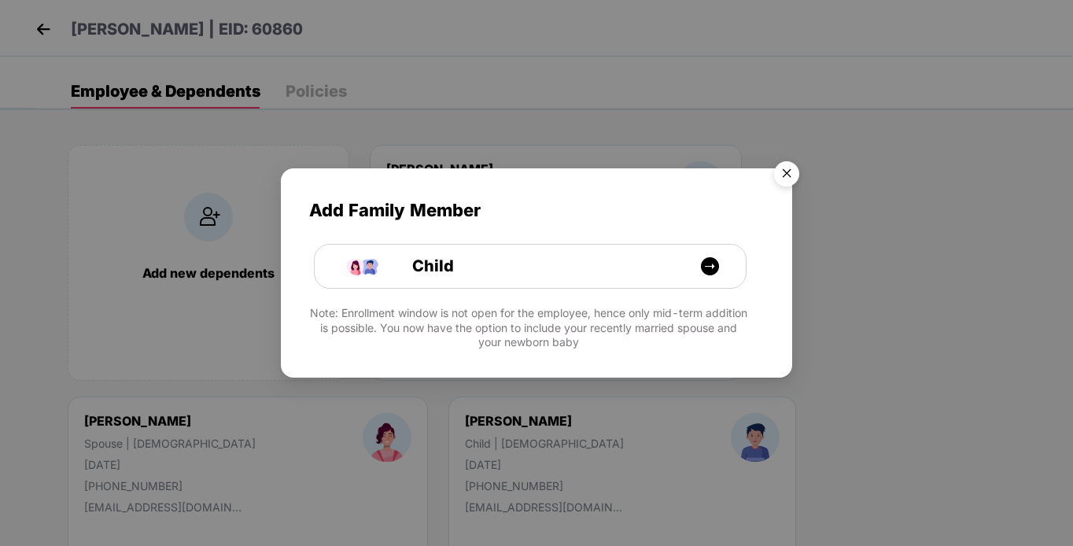
click at [786, 182] on img "Close" at bounding box center [787, 176] width 44 height 44
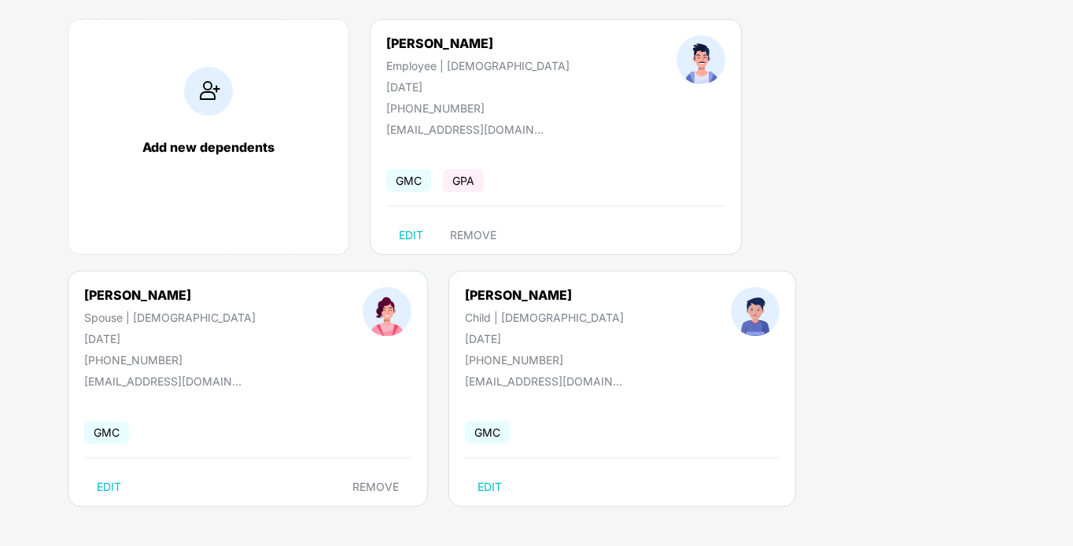
scroll to position [0, 0]
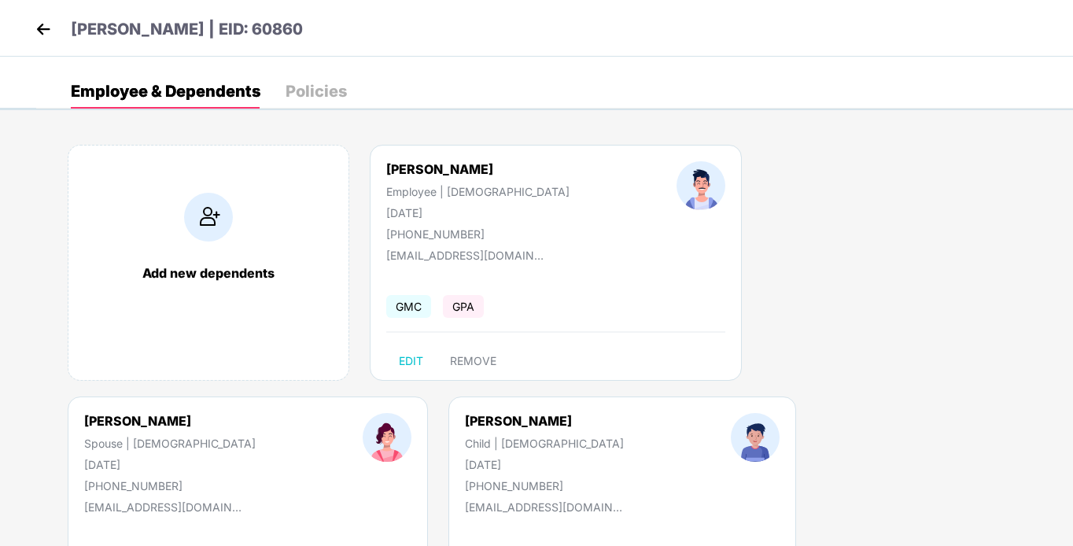
click at [305, 90] on div "Policies" at bounding box center [316, 91] width 61 height 16
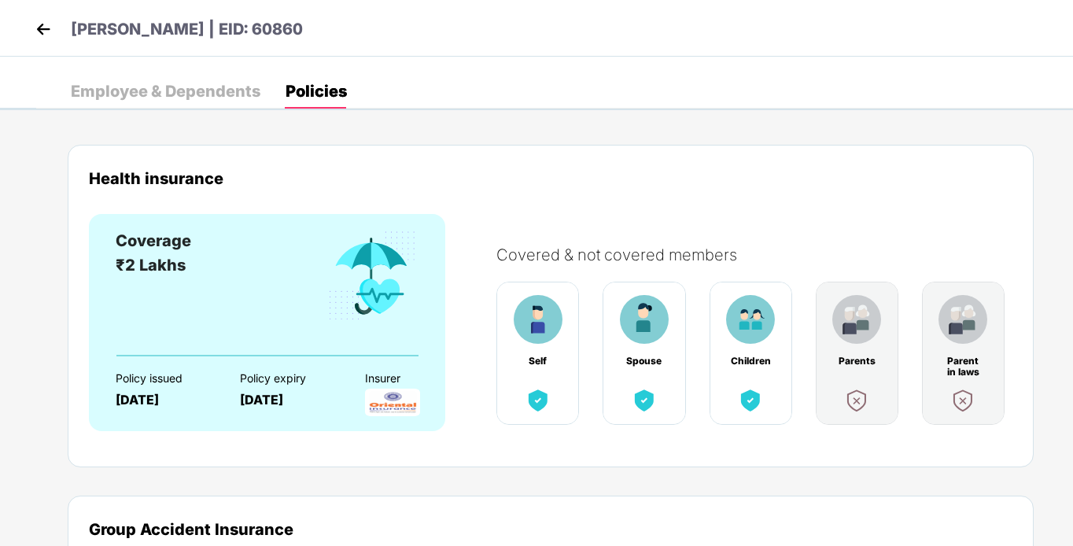
click at [44, 31] on img at bounding box center [43, 29] width 24 height 24
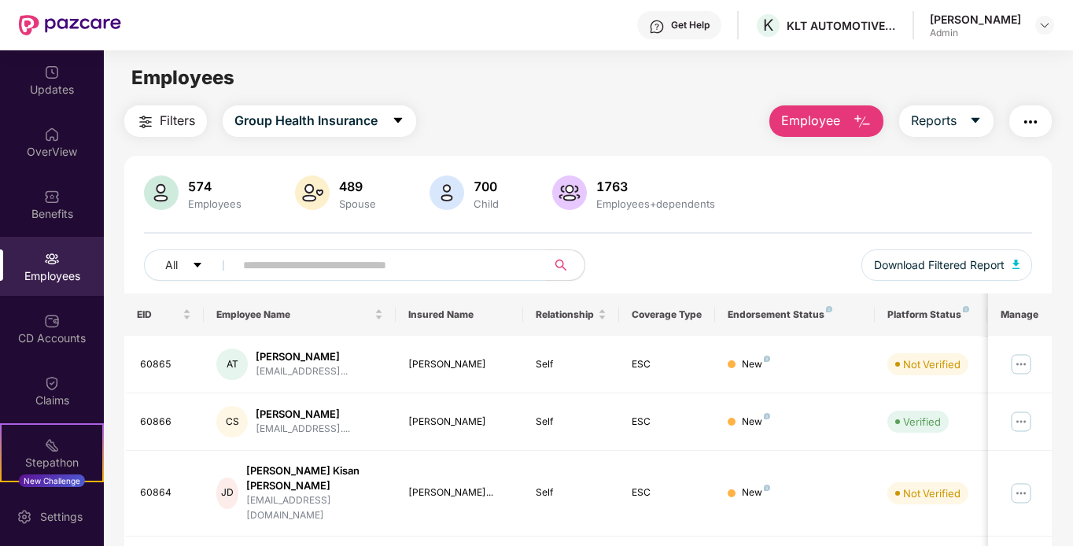
click at [374, 269] on input "text" at bounding box center [384, 265] width 282 height 24
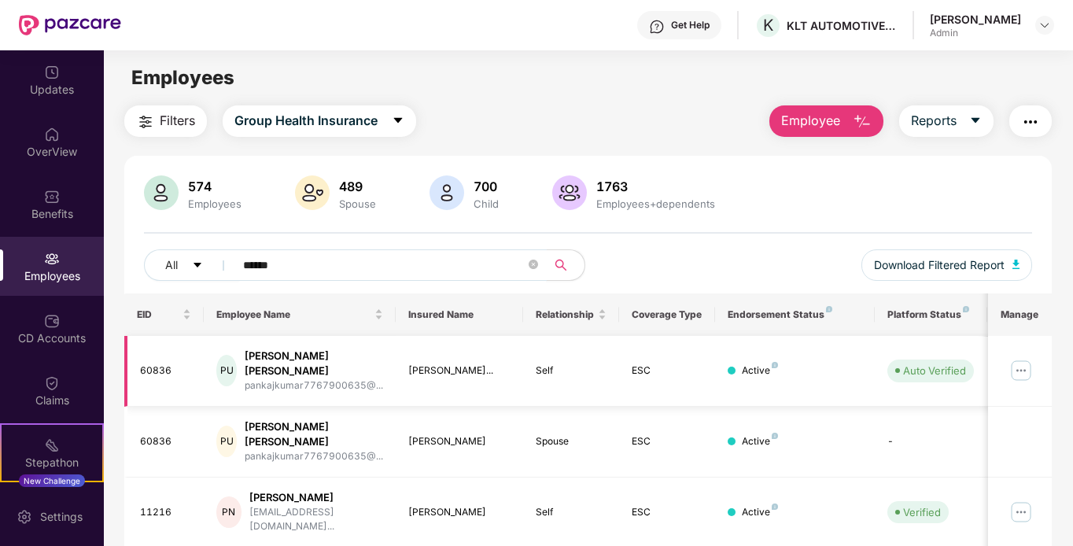
type input "******"
click at [1023, 359] on img at bounding box center [1020, 370] width 25 height 25
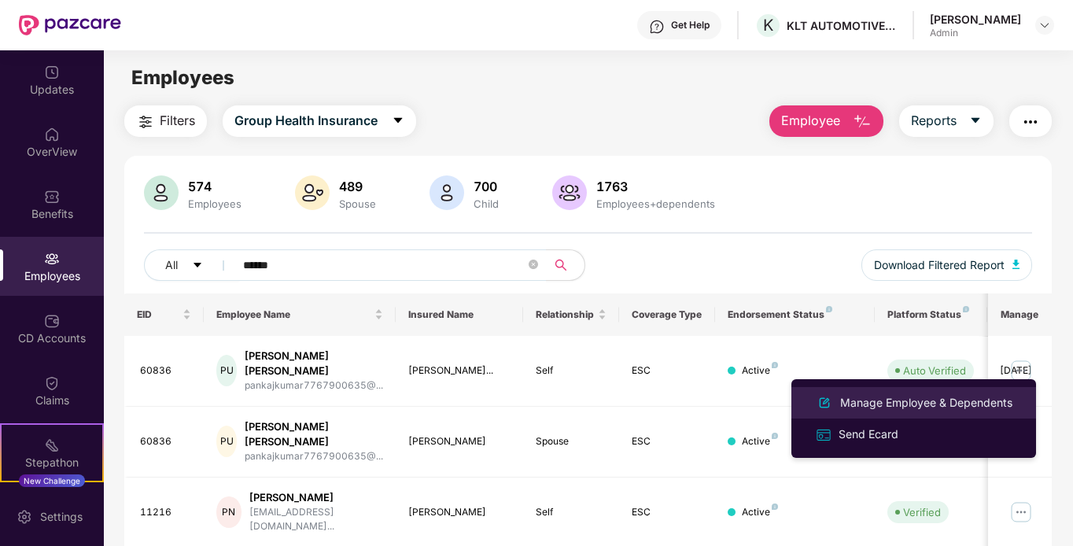
click at [956, 398] on div "Manage Employee & Dependents" at bounding box center [926, 402] width 179 height 17
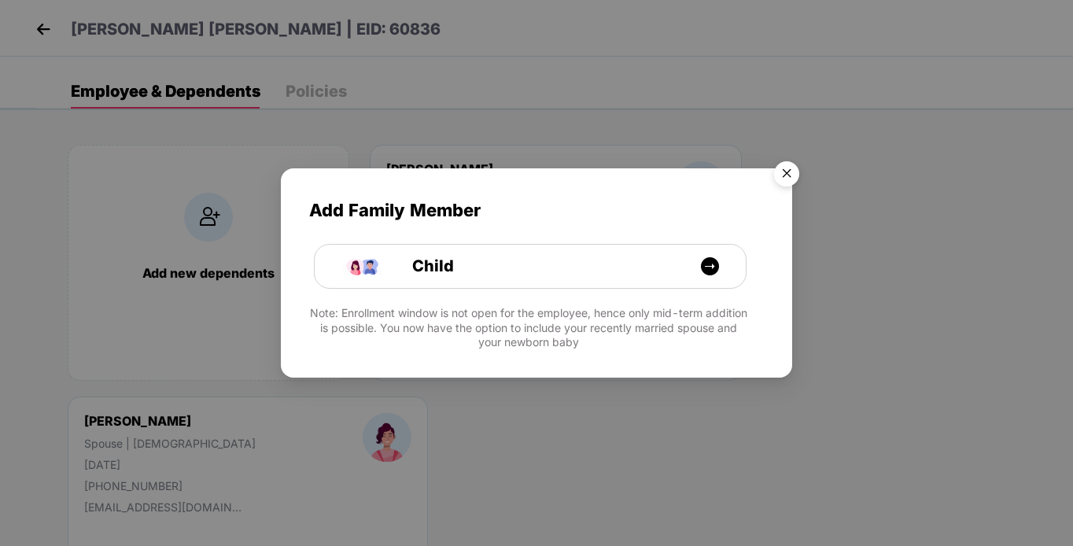
click at [790, 171] on img "Close" at bounding box center [787, 176] width 44 height 44
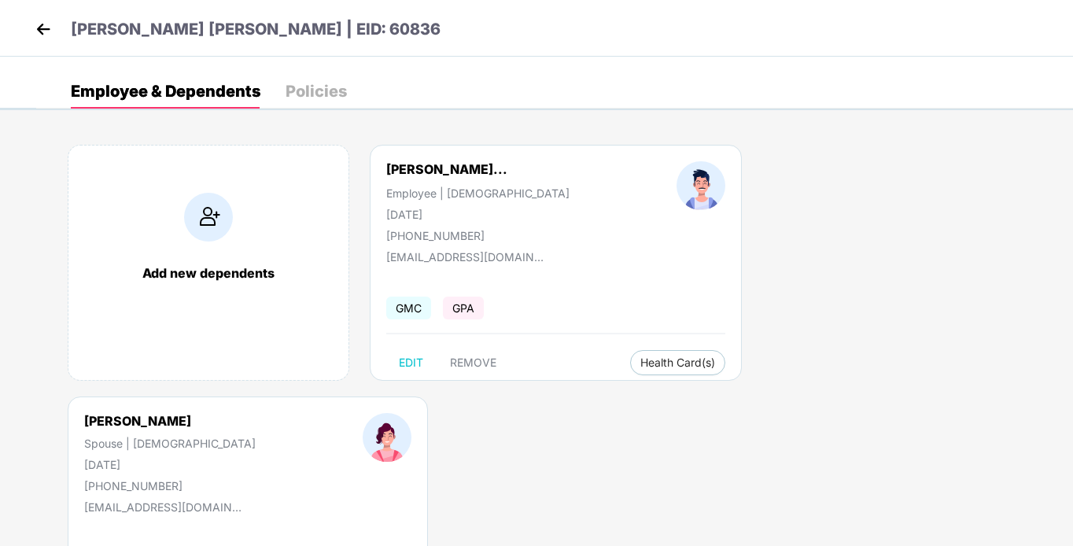
click at [315, 97] on div "Policies" at bounding box center [316, 91] width 61 height 16
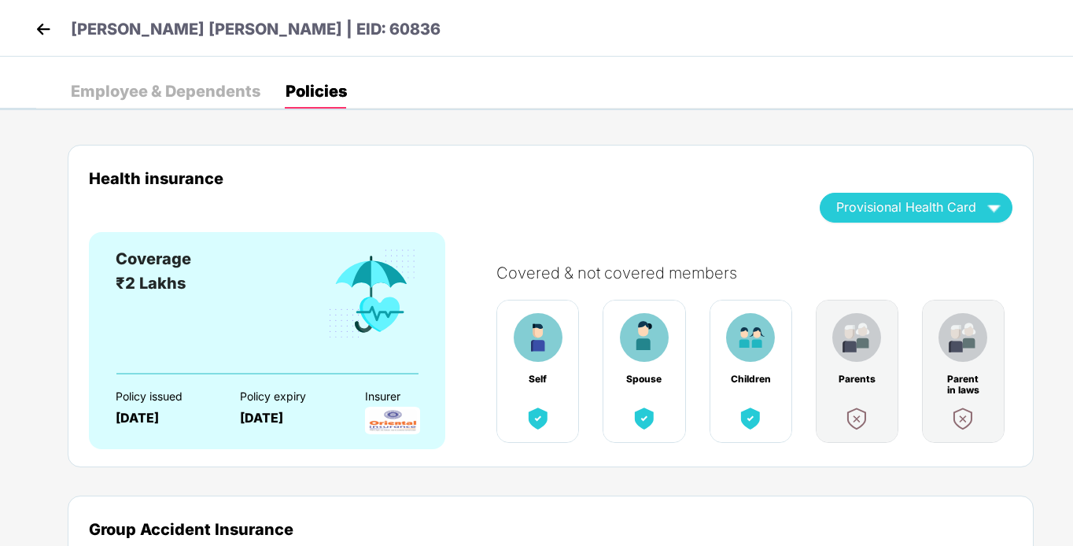
click at [35, 26] on img at bounding box center [43, 29] width 24 height 24
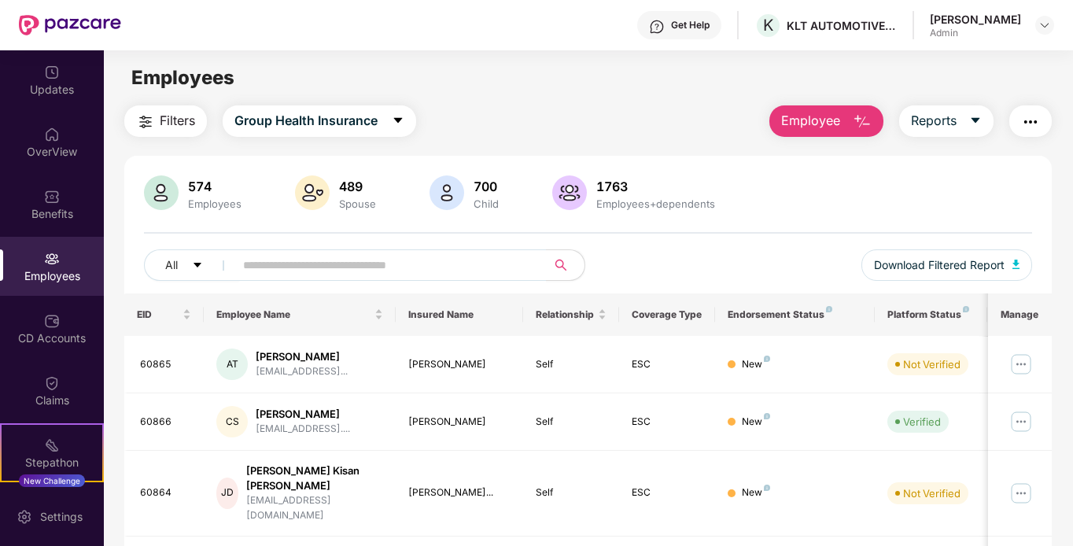
click at [789, 130] on span "Employee" at bounding box center [810, 121] width 59 height 20
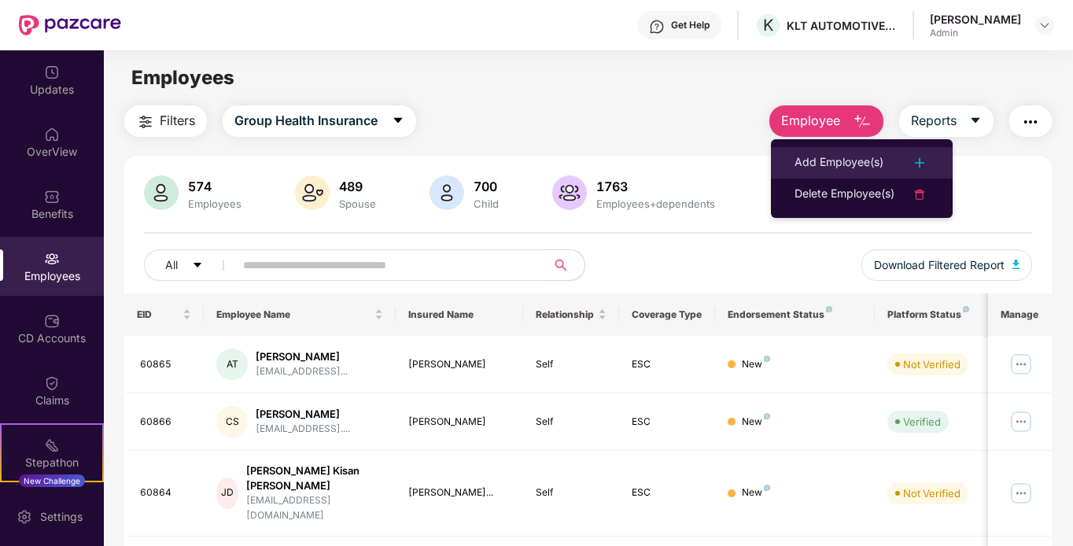
click at [798, 159] on div "Add Employee(s)" at bounding box center [838, 162] width 89 height 19
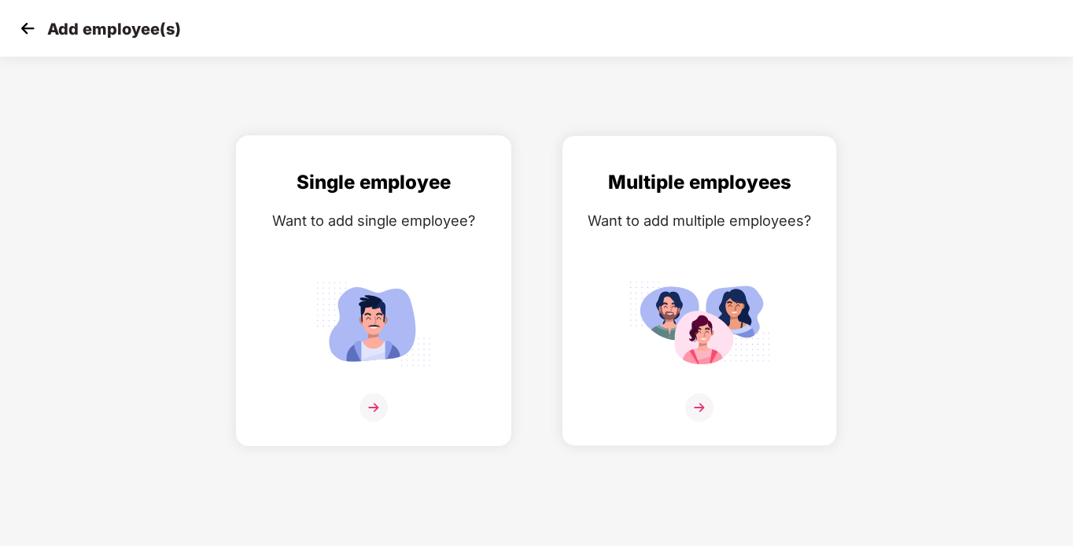
click at [370, 407] on img at bounding box center [373, 407] width 28 height 28
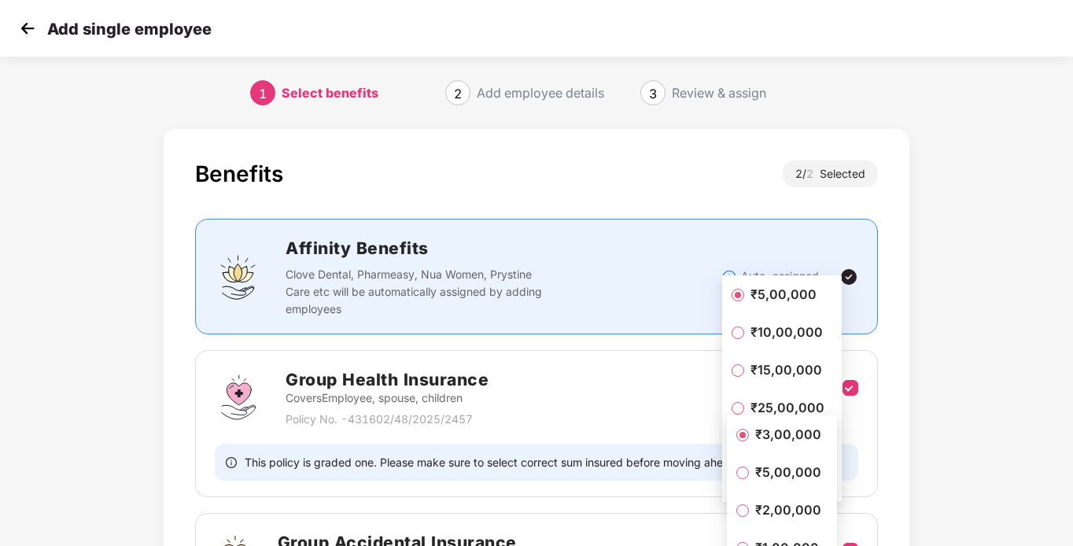
click at [28, 29] on img at bounding box center [28, 29] width 24 height 24
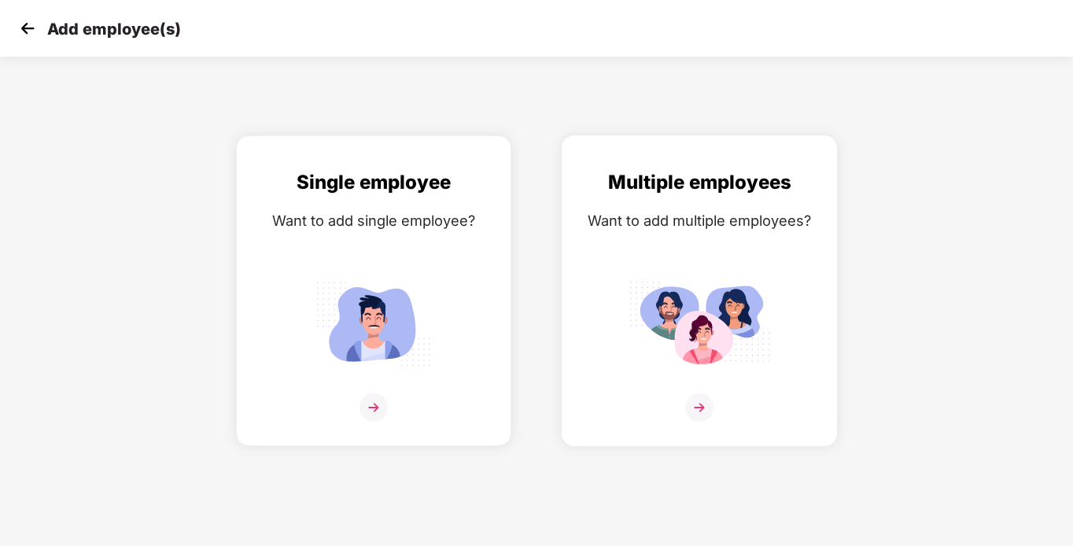
click at [699, 411] on img at bounding box center [699, 407] width 28 height 28
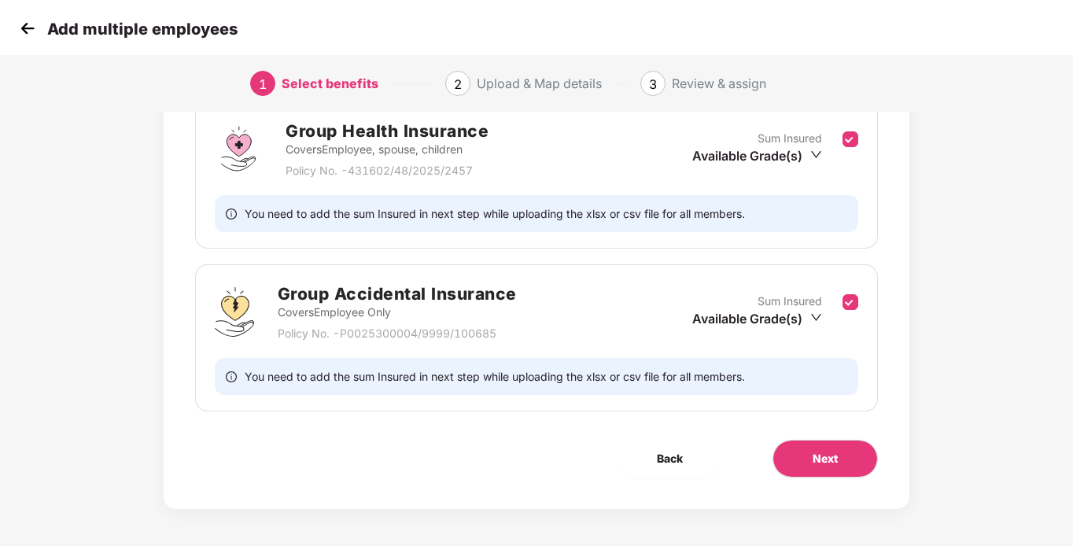
scroll to position [251, 0]
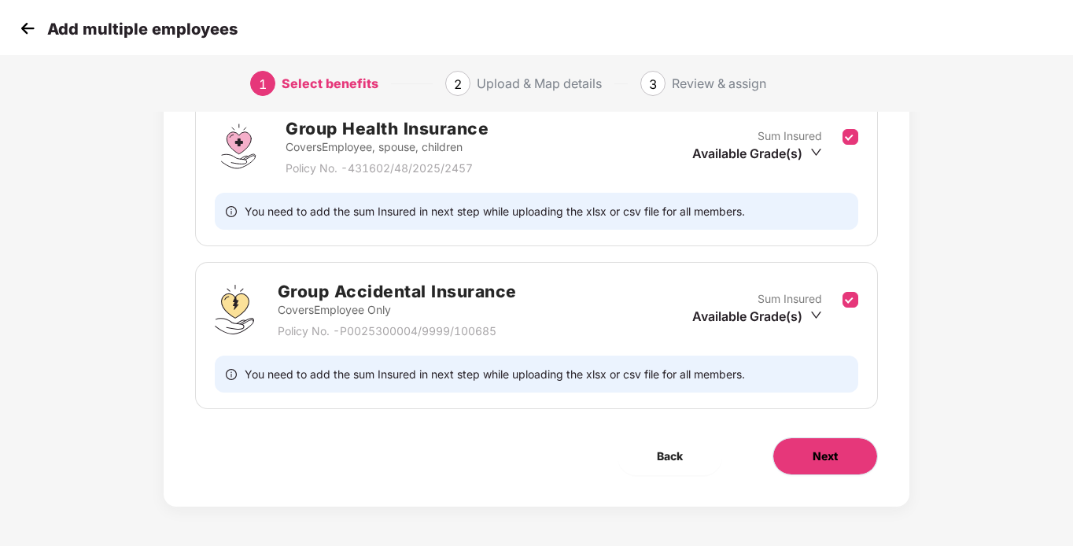
click at [834, 442] on button "Next" at bounding box center [824, 456] width 105 height 38
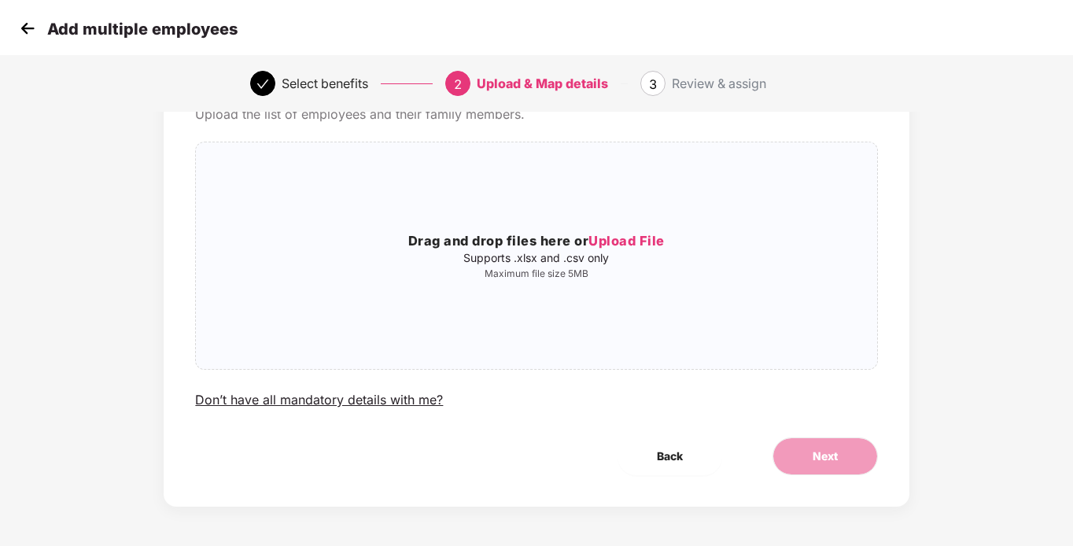
scroll to position [0, 0]
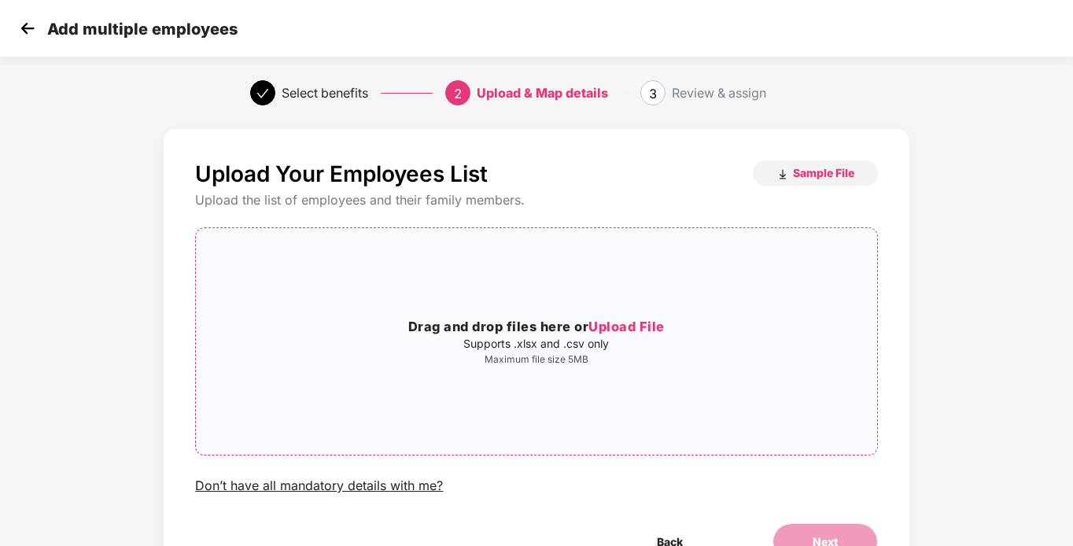
click at [610, 330] on span "Upload File" at bounding box center [626, 327] width 76 height 16
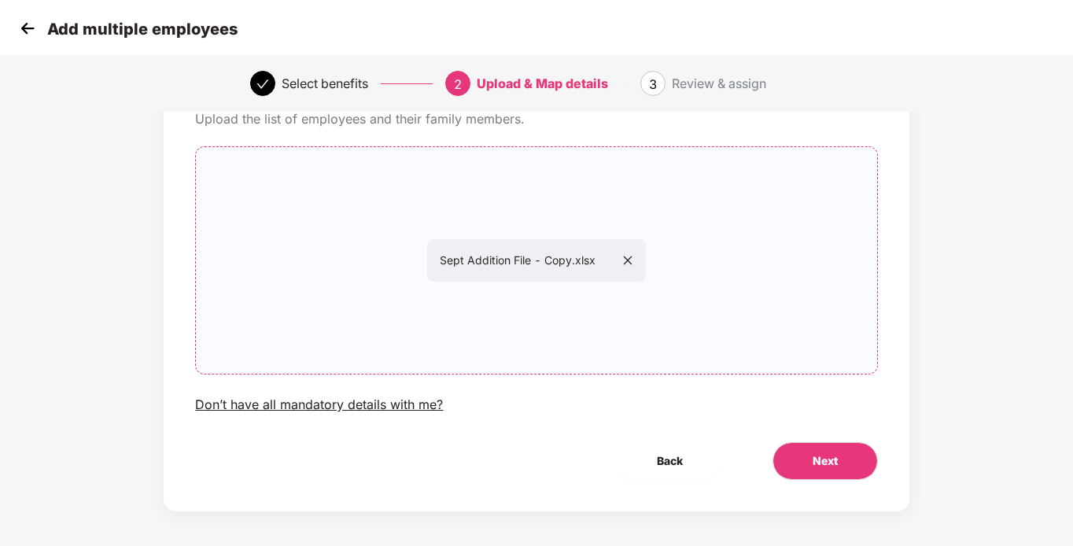
scroll to position [86, 0]
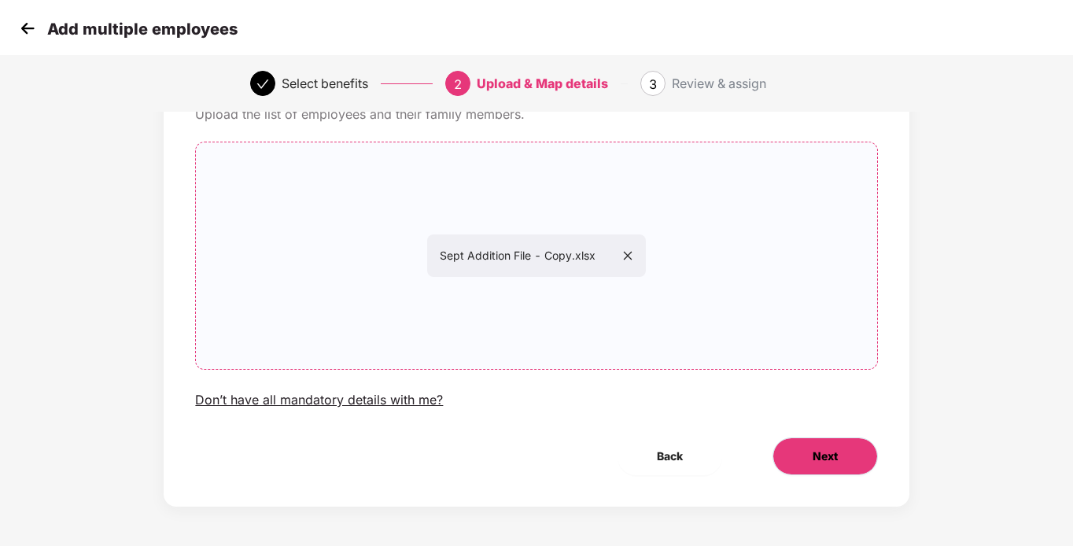
click at [824, 459] on span "Next" at bounding box center [825, 456] width 25 height 17
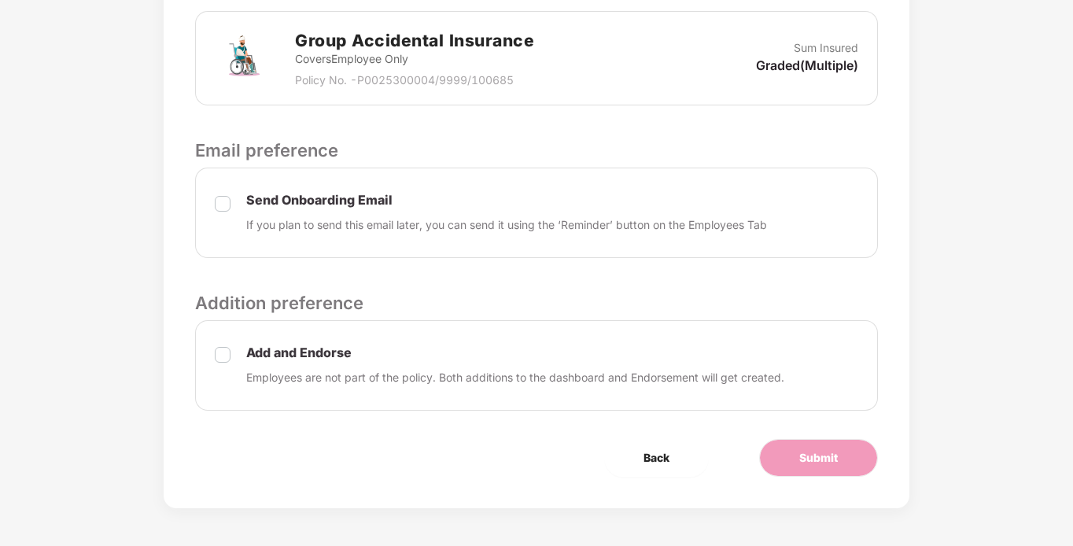
scroll to position [611, 0]
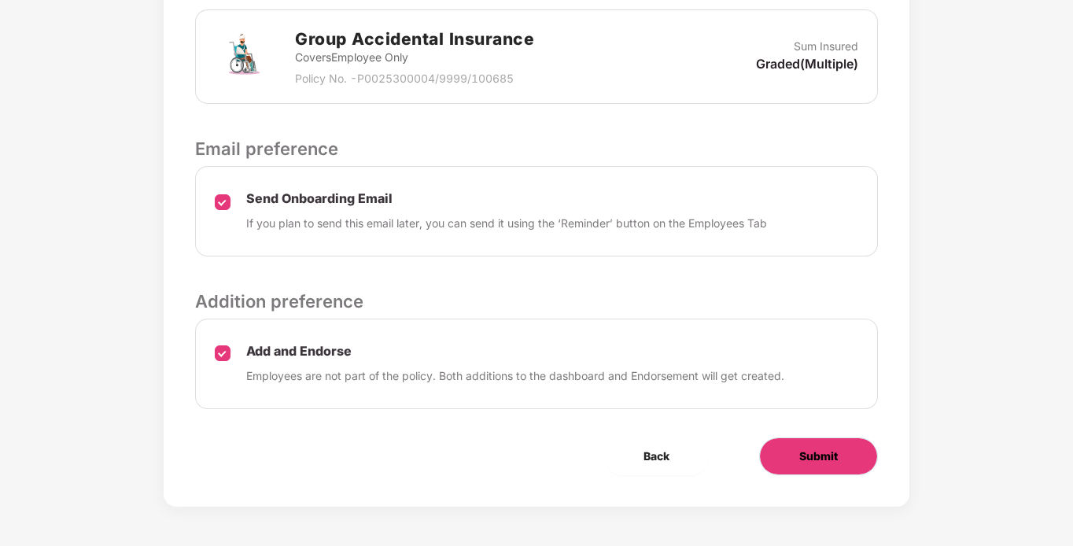
click at [807, 465] on button "Submit" at bounding box center [818, 456] width 119 height 38
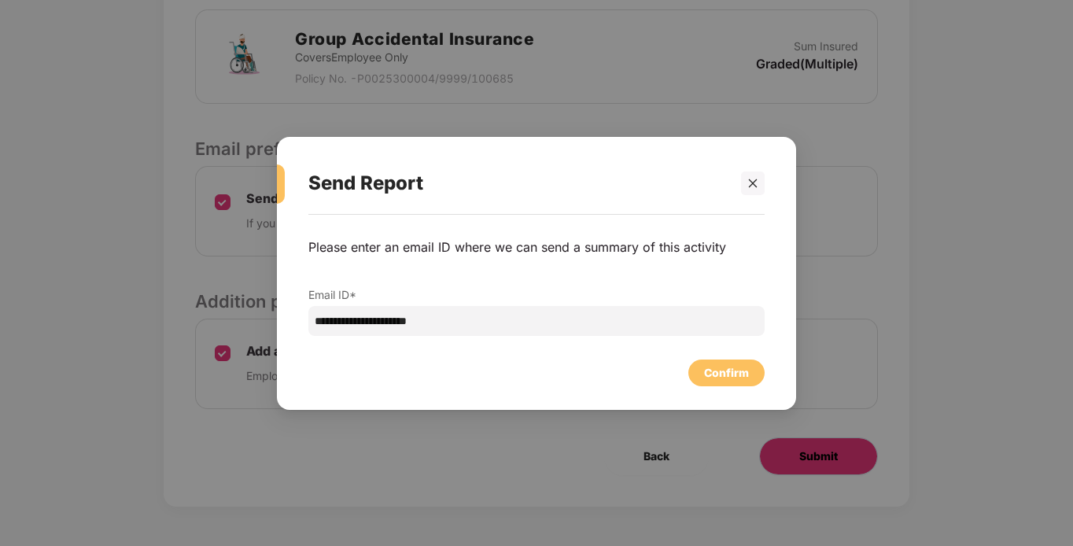
scroll to position [0, 0]
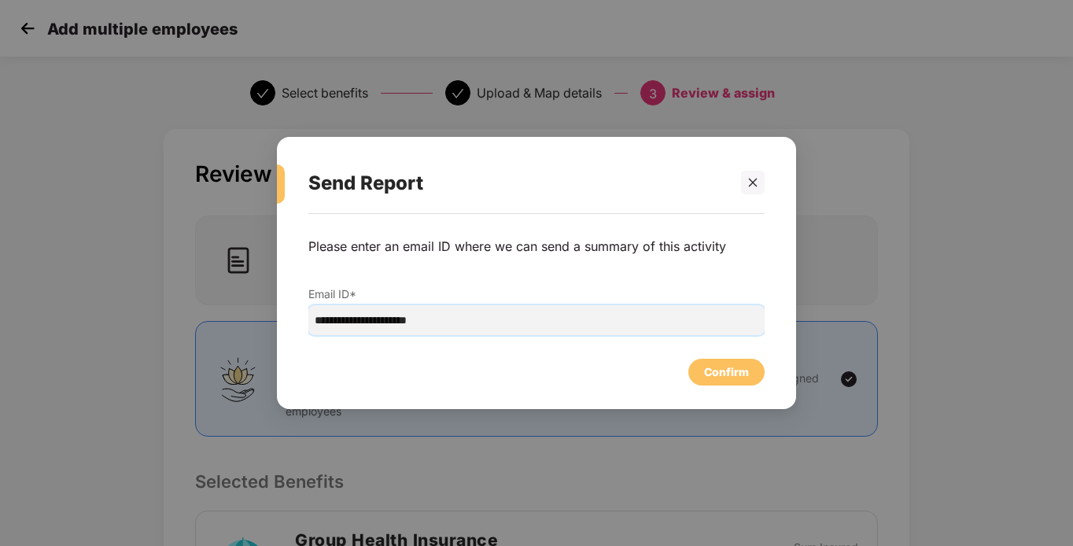
drag, startPoint x: 473, startPoint y: 319, endPoint x: 246, endPoint y: 320, distance: 226.5
click at [246, 320] on div "**********" at bounding box center [536, 273] width 1073 height 546
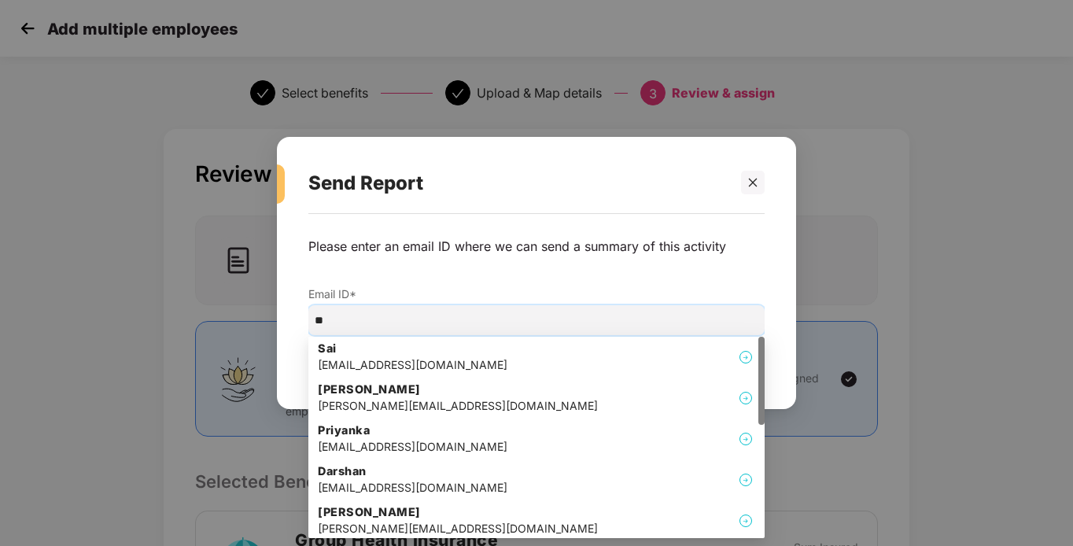
type input "*"
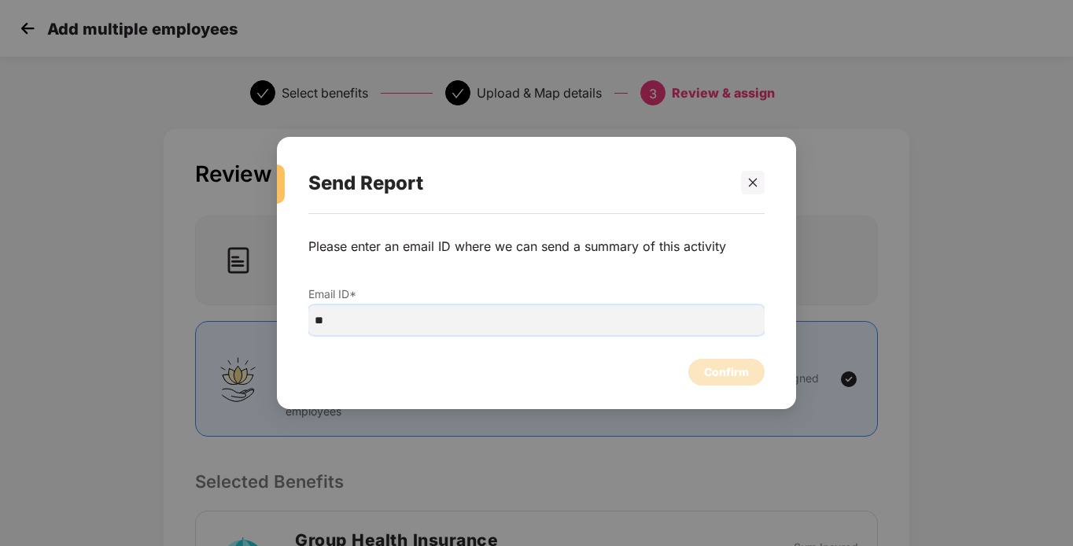
type input "*"
click at [423, 316] on input "email" at bounding box center [536, 320] width 456 height 30
paste input "**********"
type input "**********"
click at [709, 367] on div "Confirm" at bounding box center [726, 371] width 45 height 17
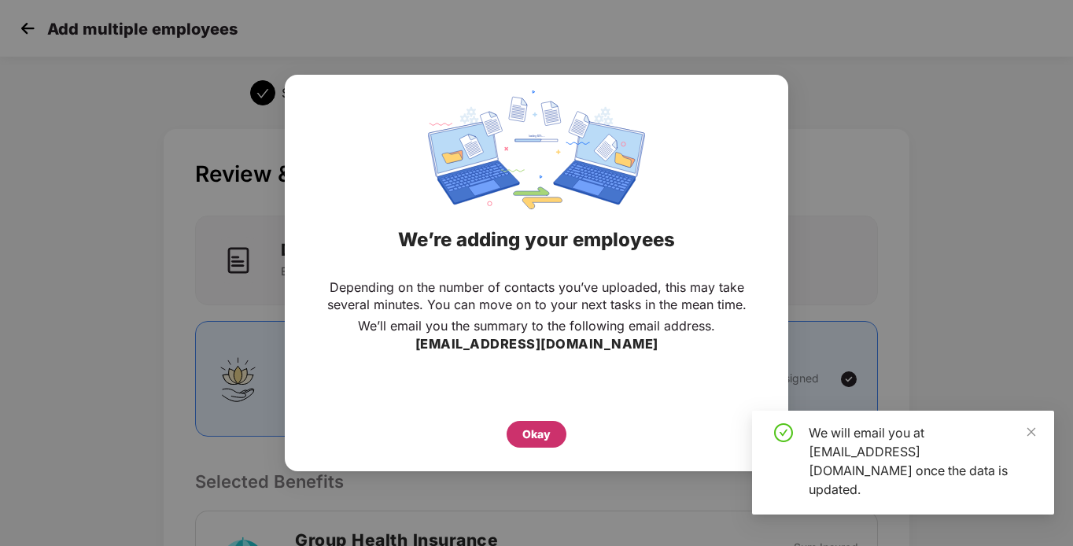
click at [529, 428] on div "Okay" at bounding box center [536, 434] width 28 height 17
